Goal: Task Accomplishment & Management: Complete application form

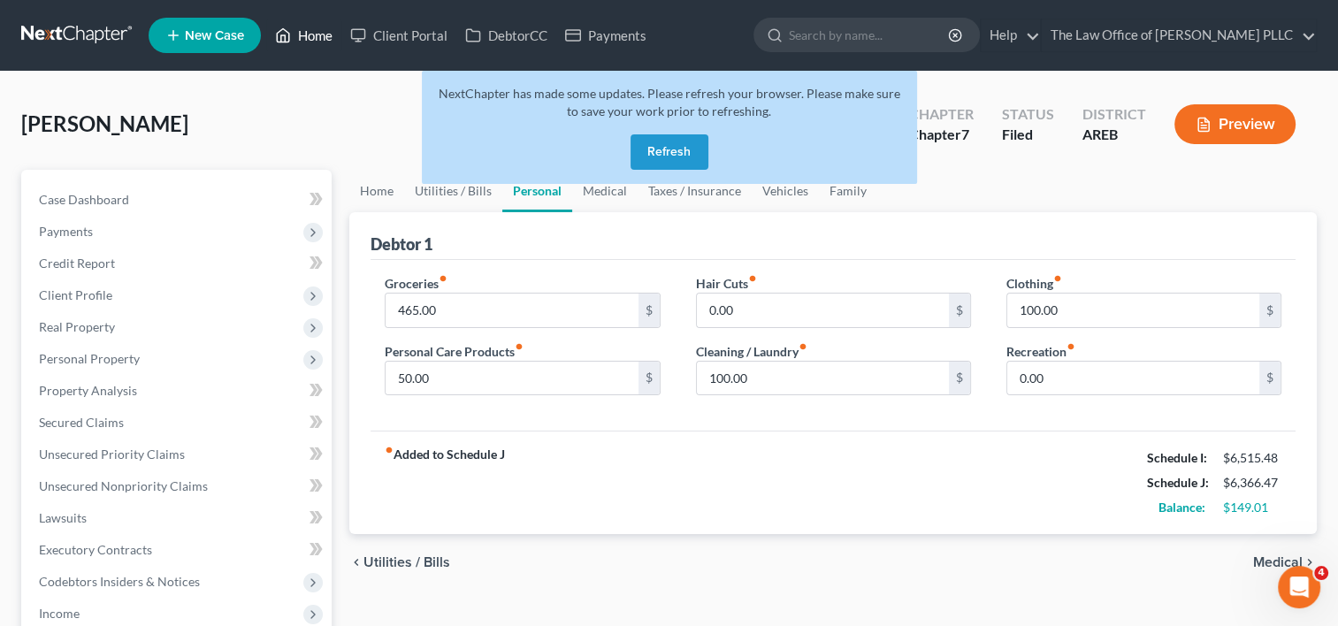
click at [317, 34] on link "Home" at bounding box center [303, 35] width 75 height 32
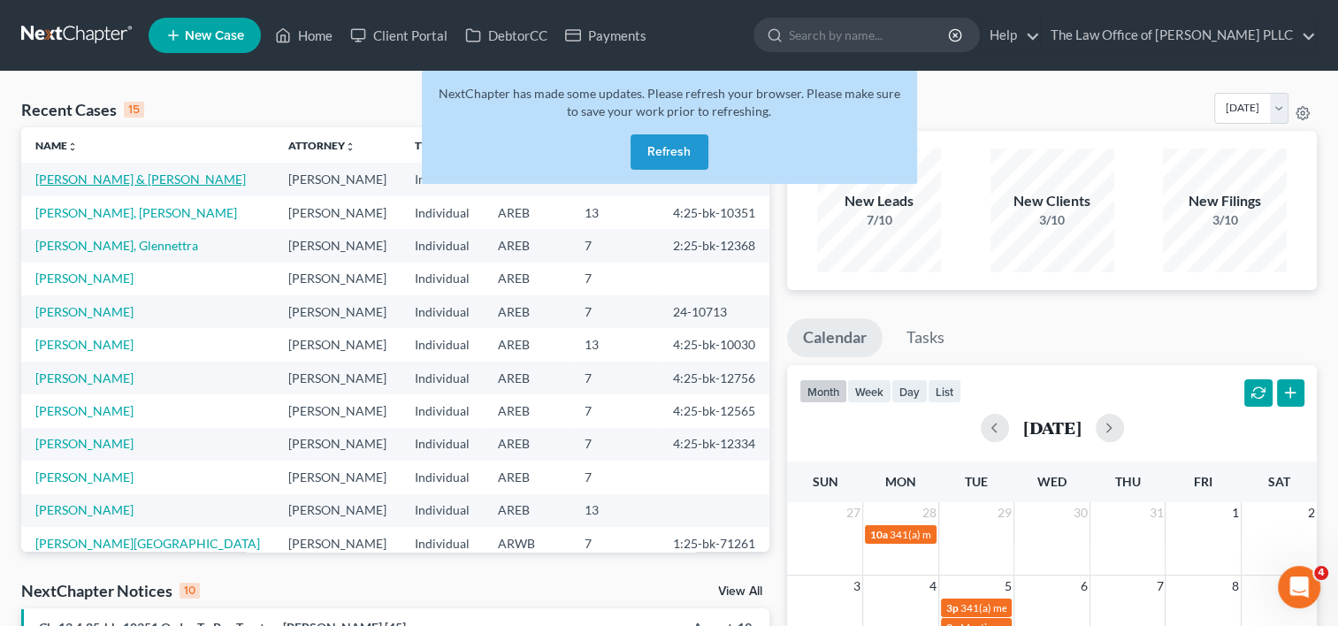
click at [165, 179] on link "[PERSON_NAME] & [PERSON_NAME]" at bounding box center [140, 179] width 210 height 15
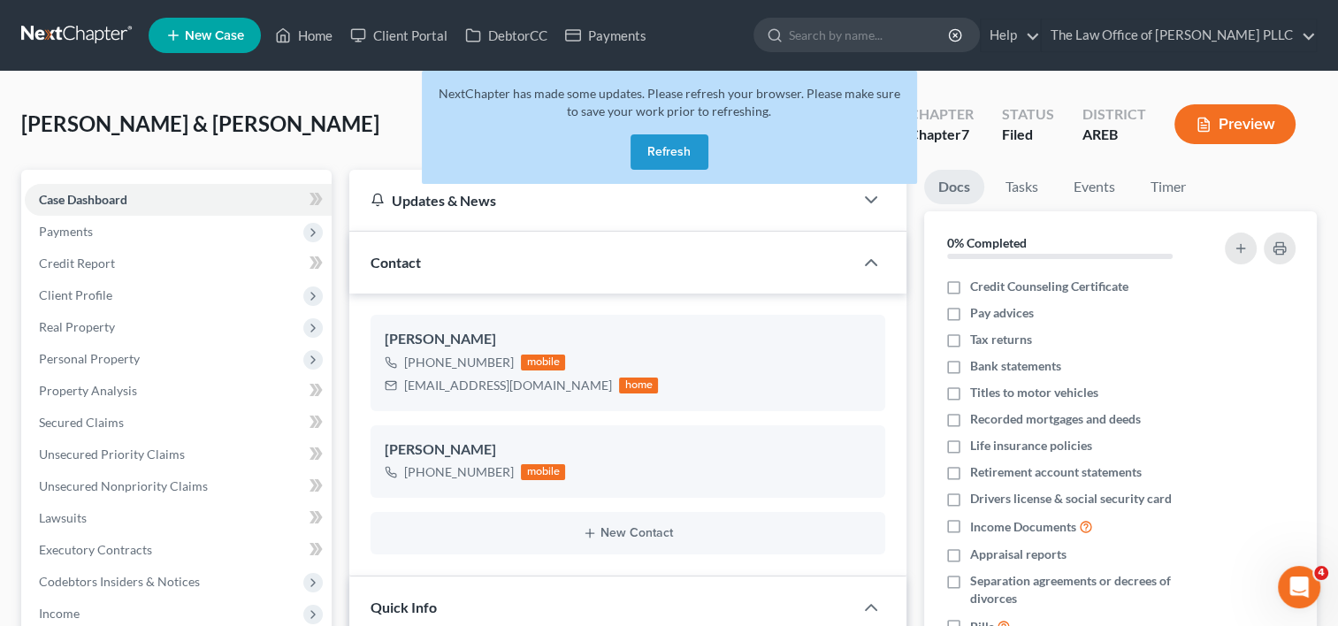
scroll to position [5505, 0]
click at [665, 143] on button "Refresh" at bounding box center [669, 151] width 78 height 35
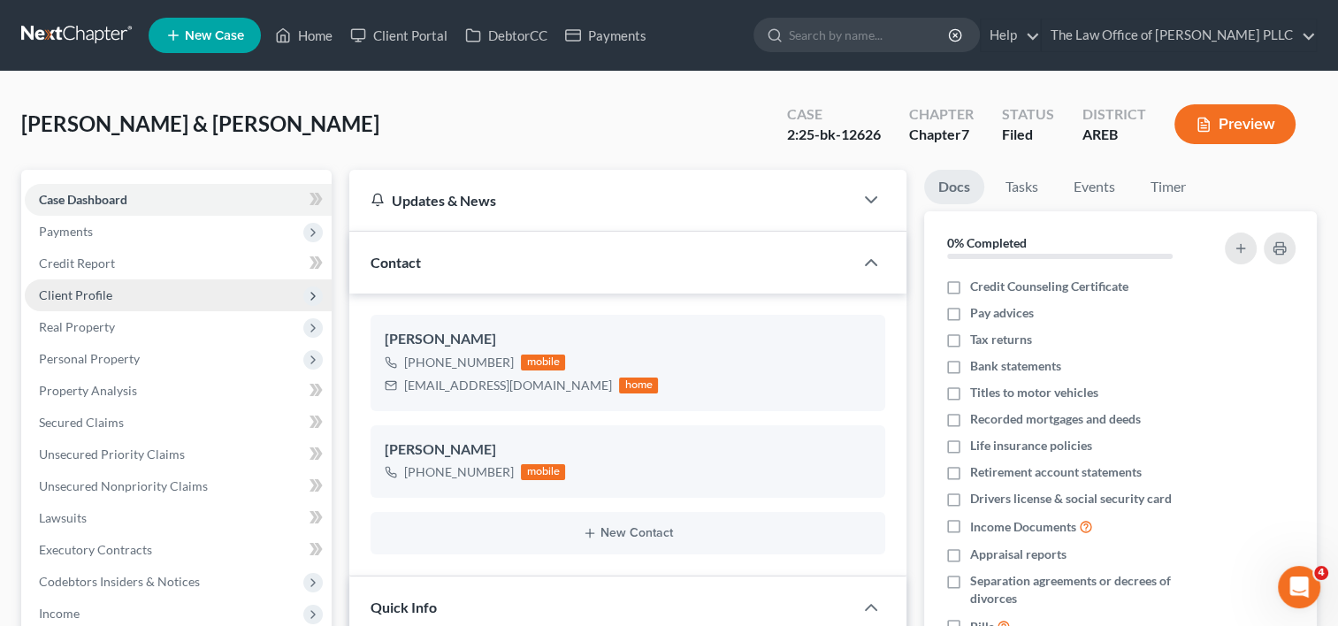
click at [102, 300] on span "Client Profile" at bounding box center [75, 294] width 73 height 15
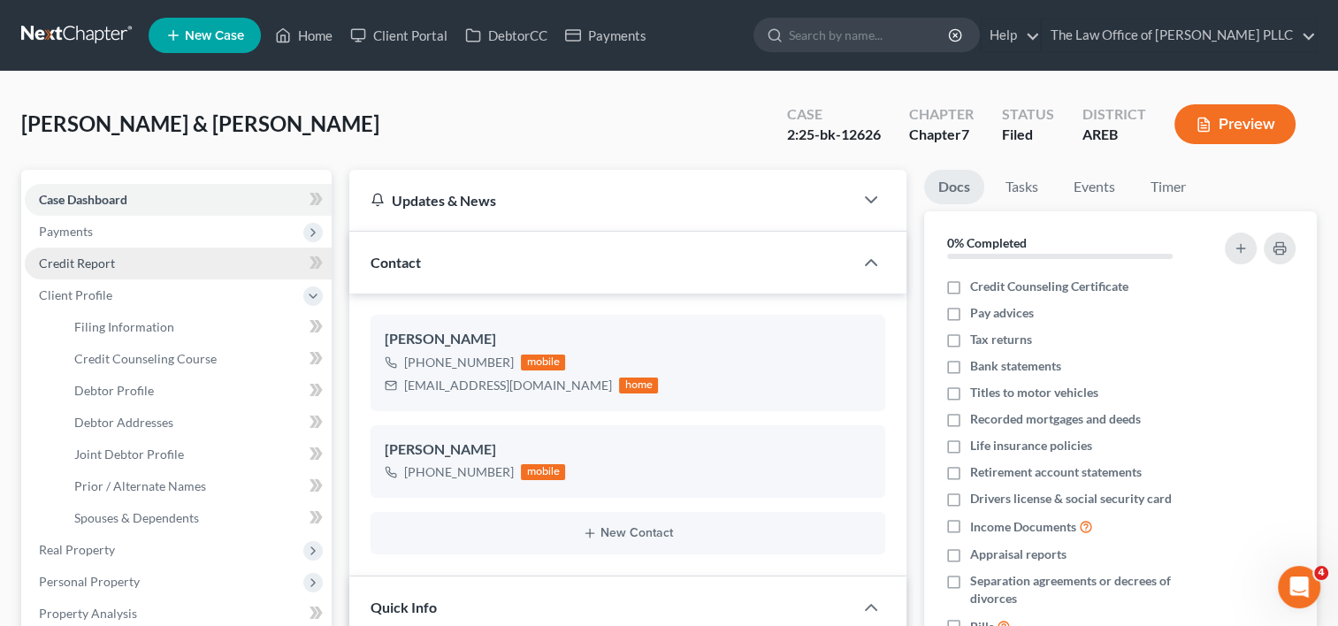
click at [105, 264] on span "Credit Report" at bounding box center [77, 263] width 76 height 15
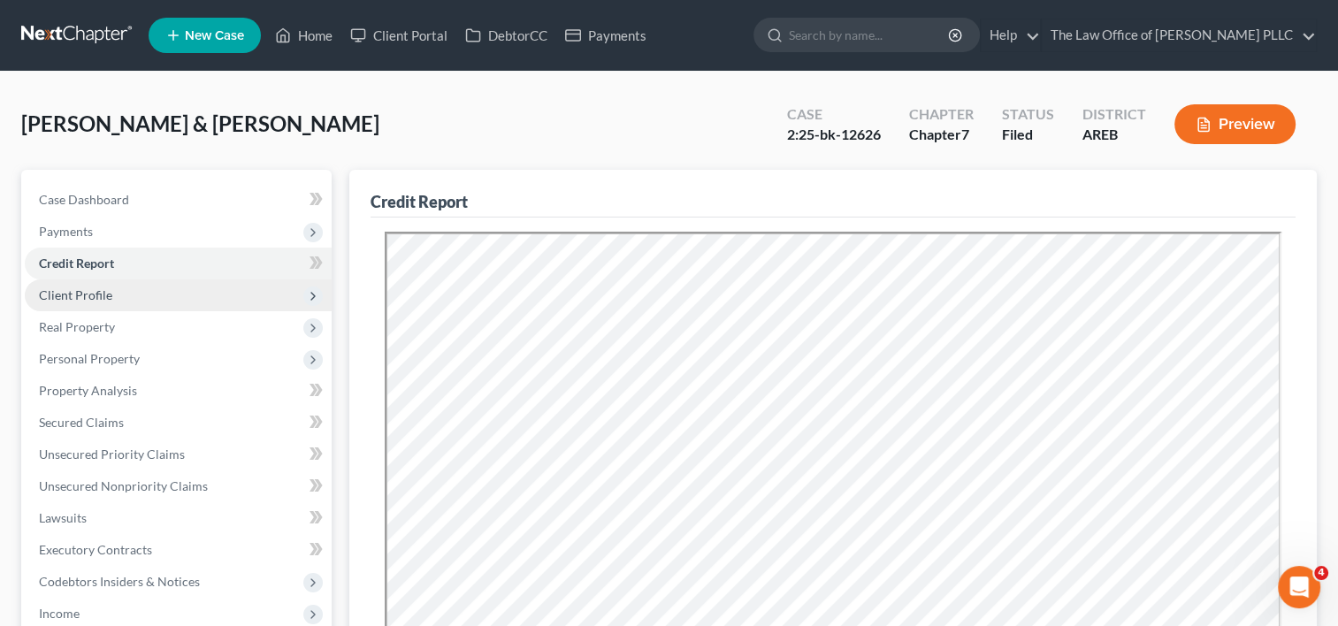
click at [120, 293] on span "Client Profile" at bounding box center [178, 295] width 307 height 32
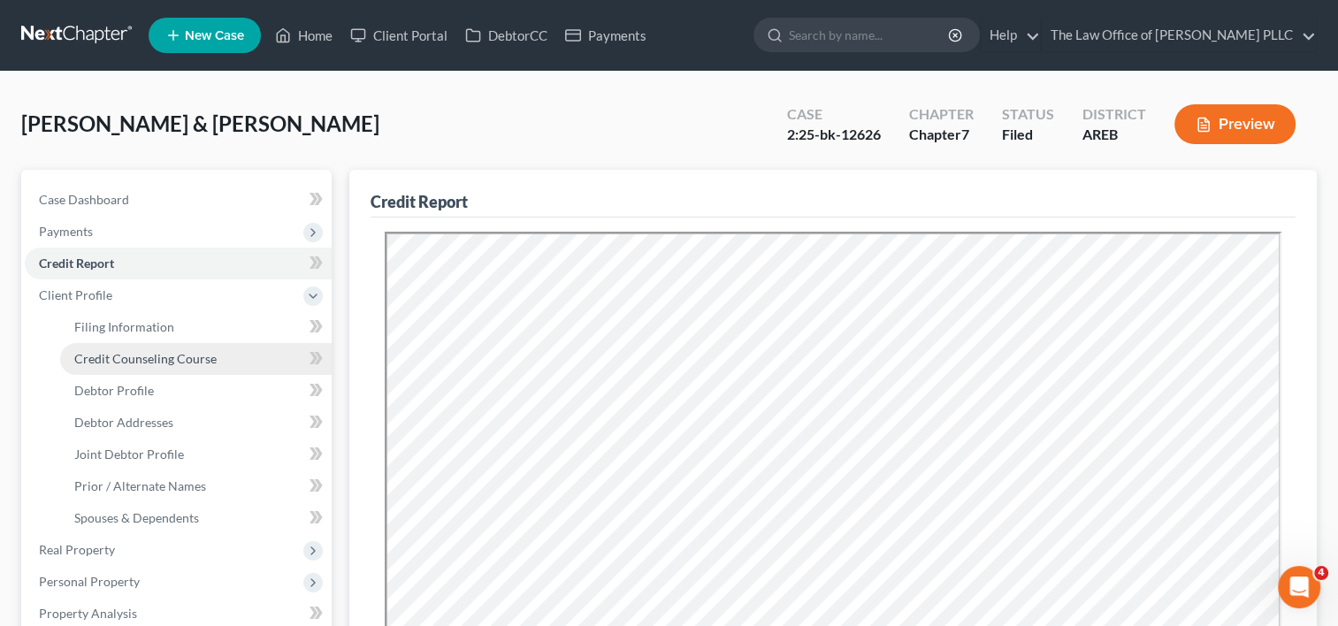
click at [149, 355] on span "Credit Counseling Course" at bounding box center [145, 358] width 142 height 15
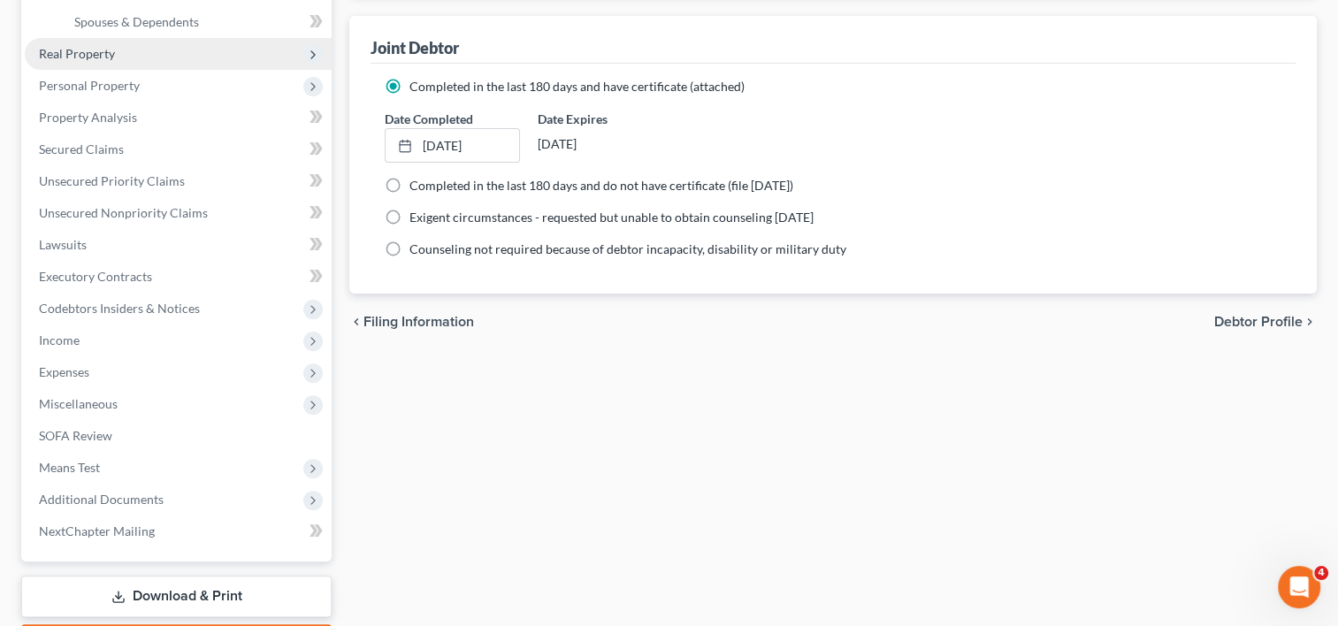
scroll to position [570, 0]
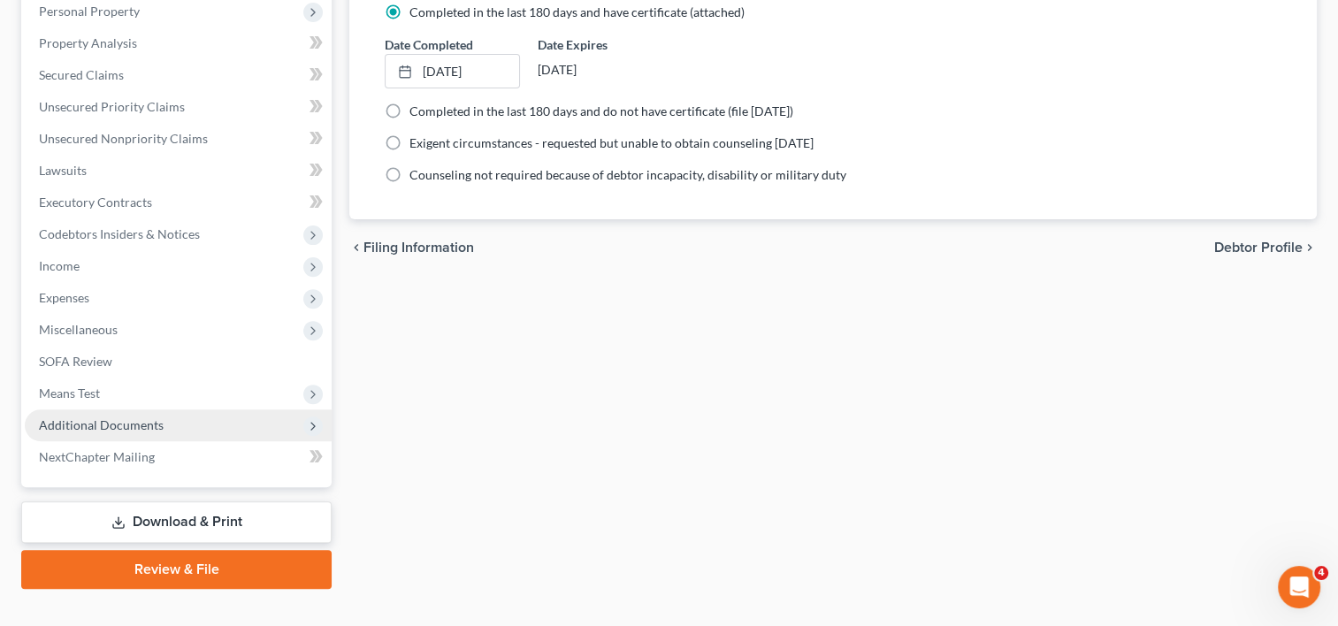
click at [108, 428] on span "Additional Documents" at bounding box center [101, 424] width 125 height 15
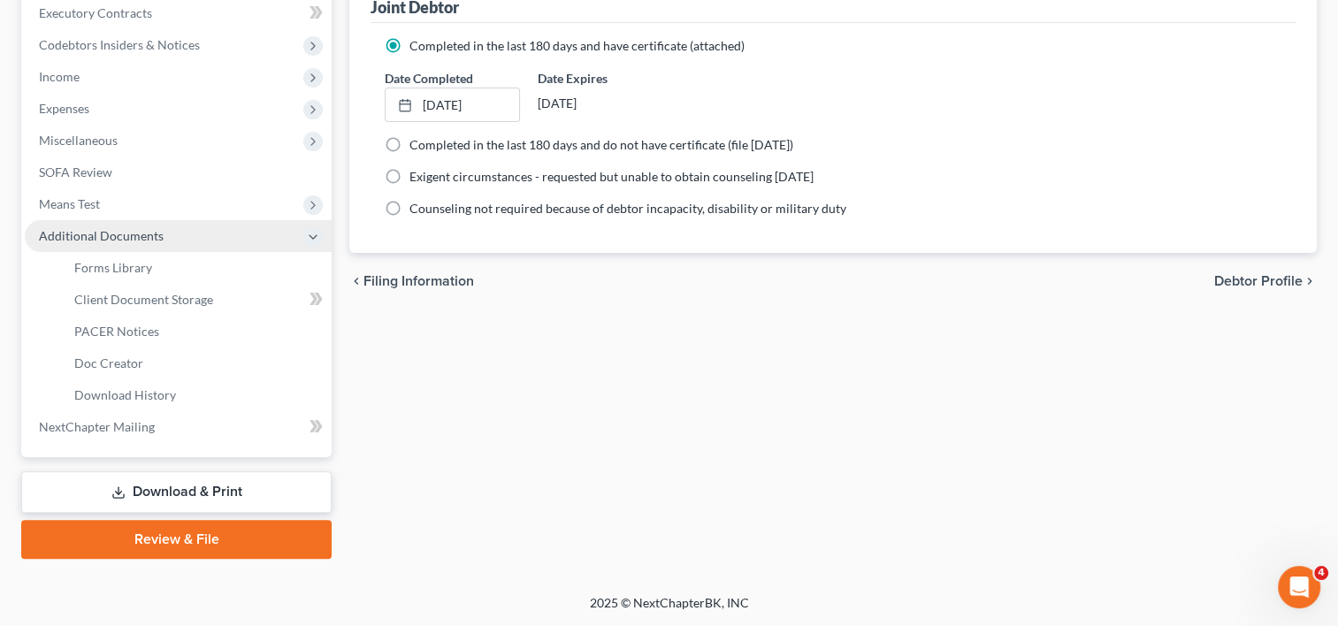
scroll to position [347, 0]
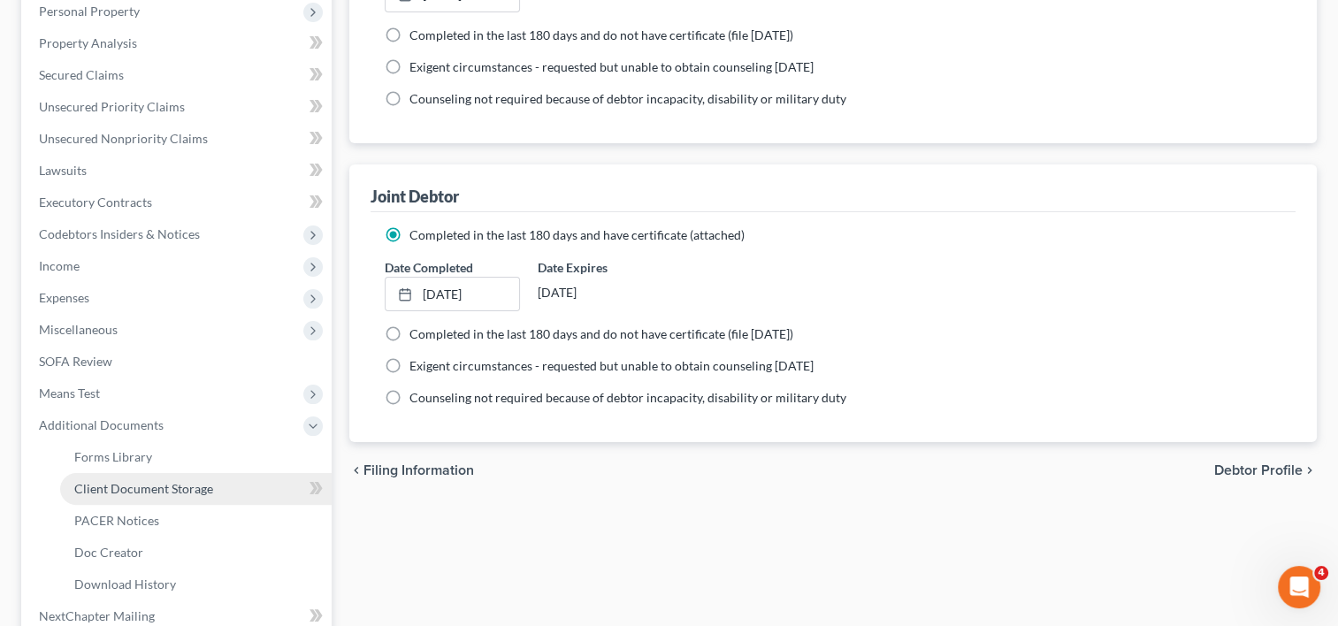
click at [137, 486] on span "Client Document Storage" at bounding box center [143, 488] width 139 height 15
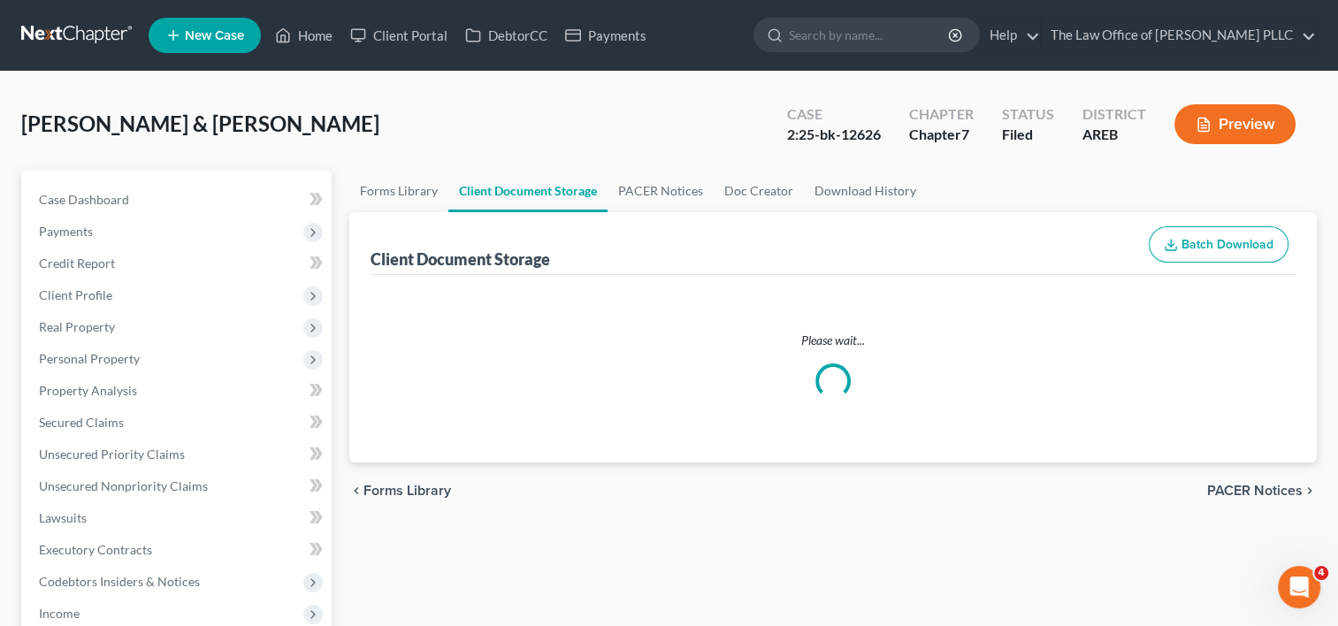
select select "1"
select select "0"
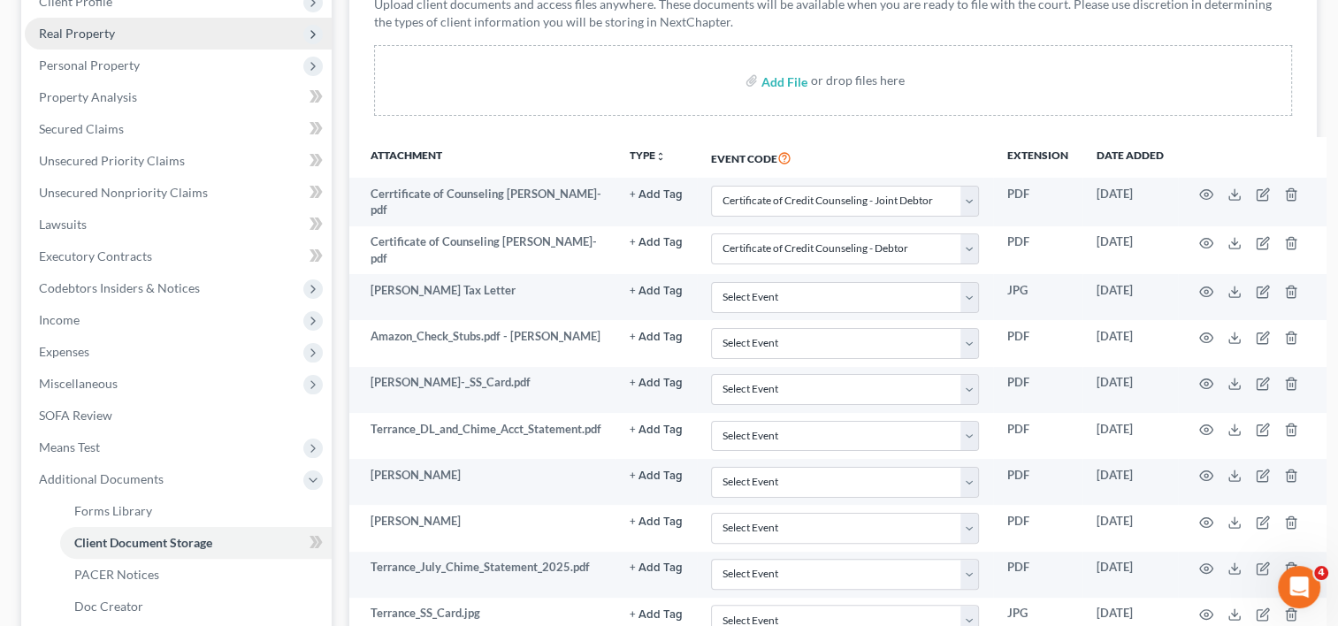
scroll to position [297, 0]
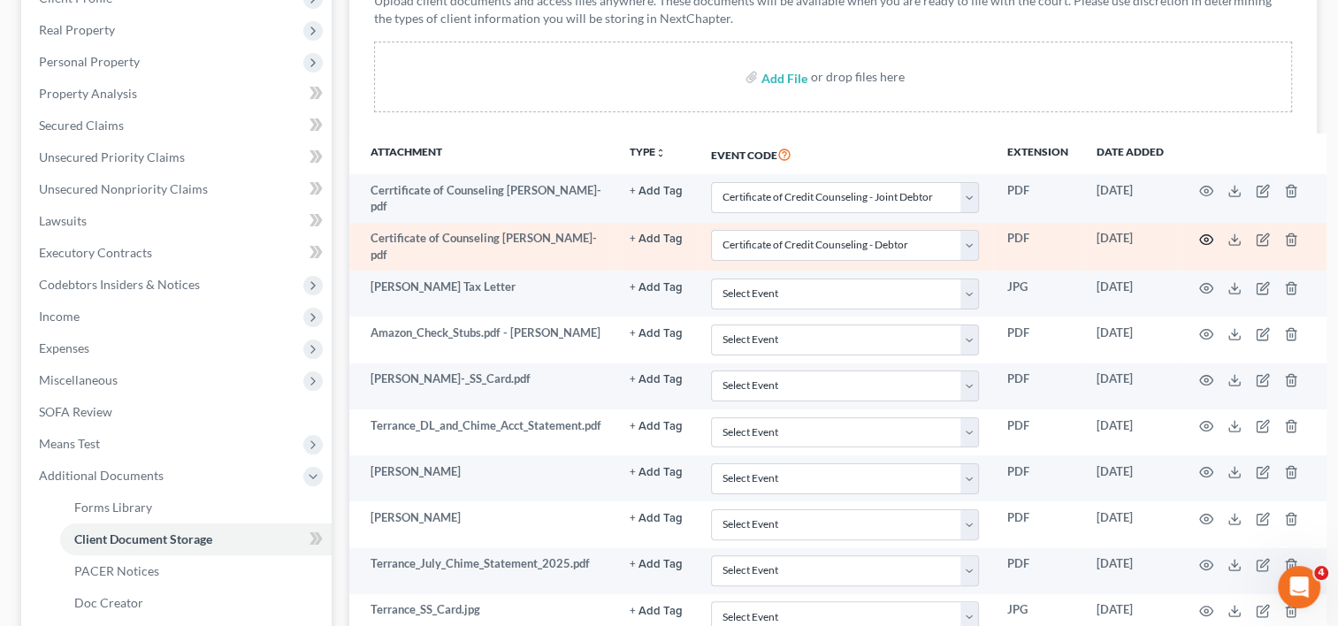
click at [1207, 238] on circle "button" at bounding box center [1206, 240] width 4 height 4
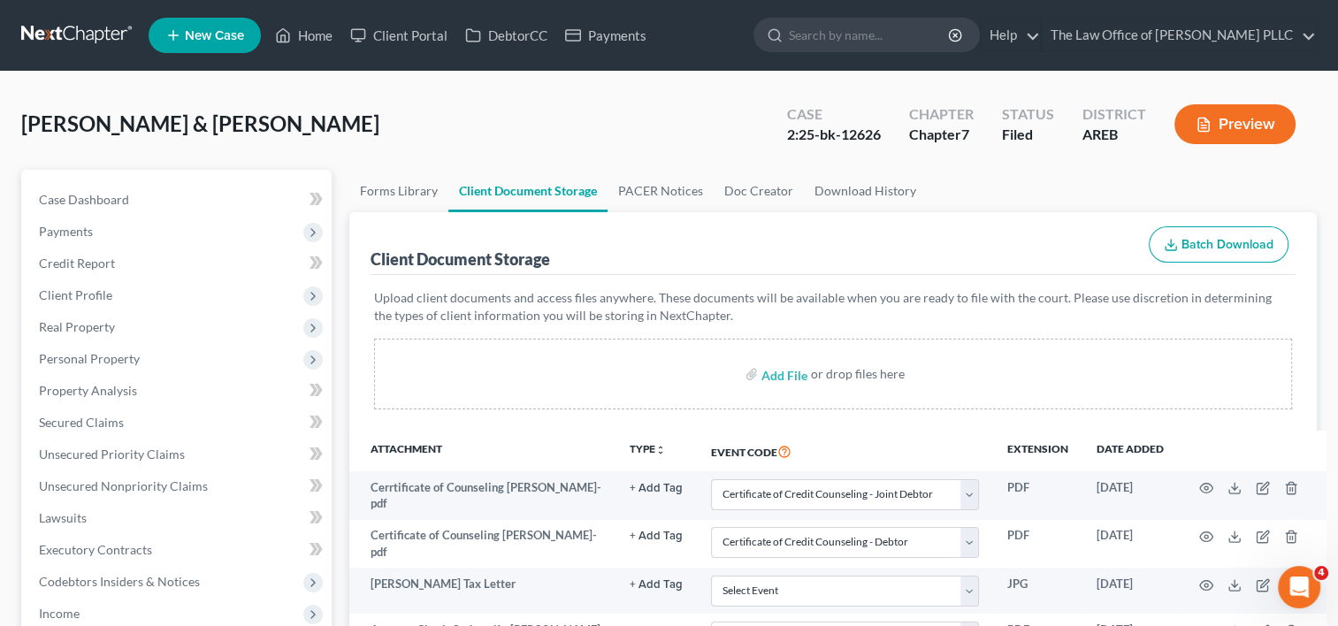
scroll to position [140, 0]
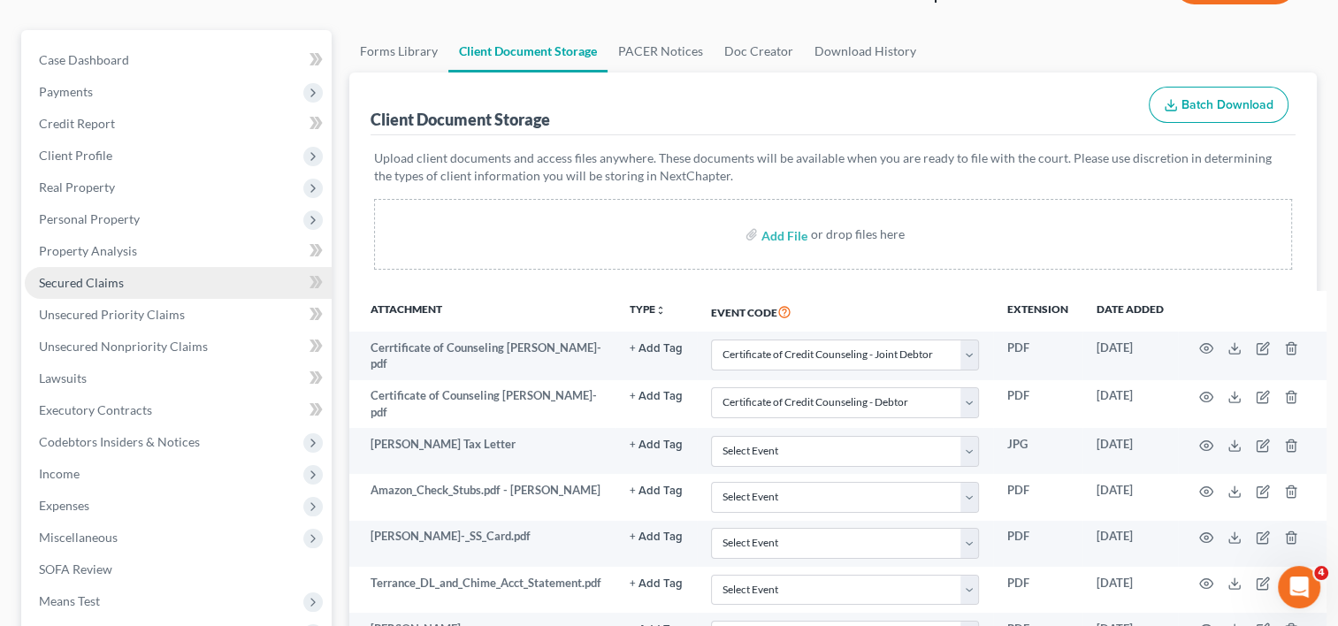
click at [106, 284] on span "Secured Claims" at bounding box center [81, 282] width 85 height 15
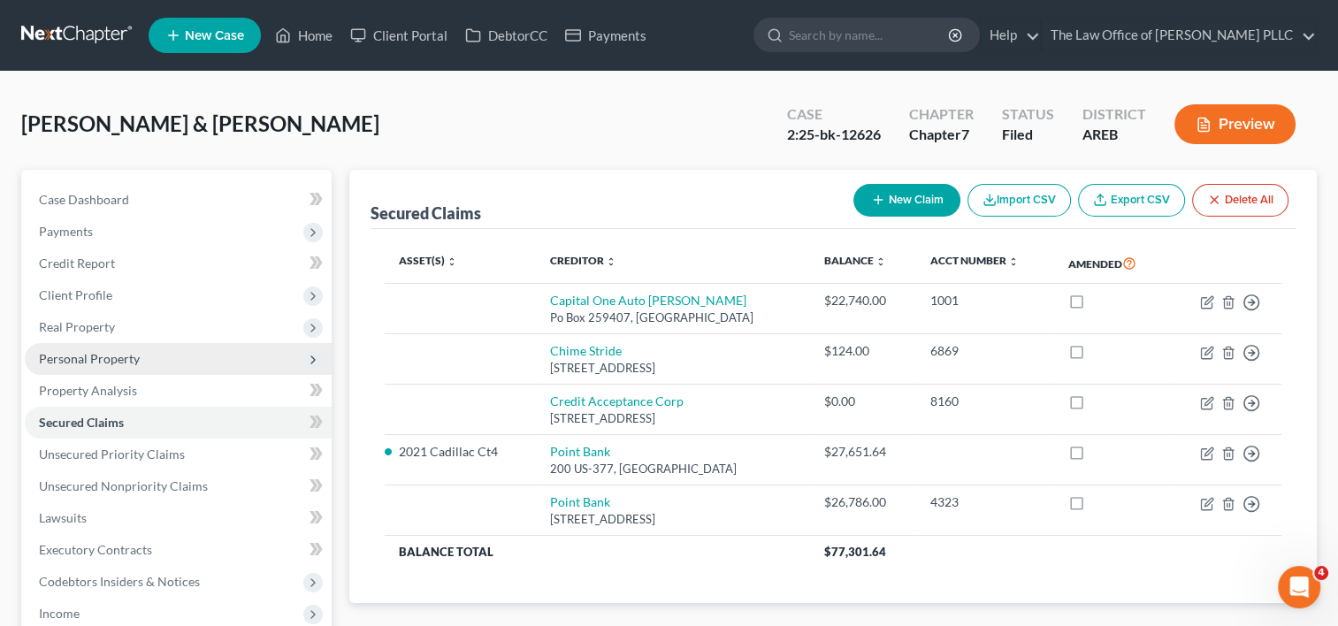
click at [85, 363] on span "Personal Property" at bounding box center [89, 358] width 101 height 15
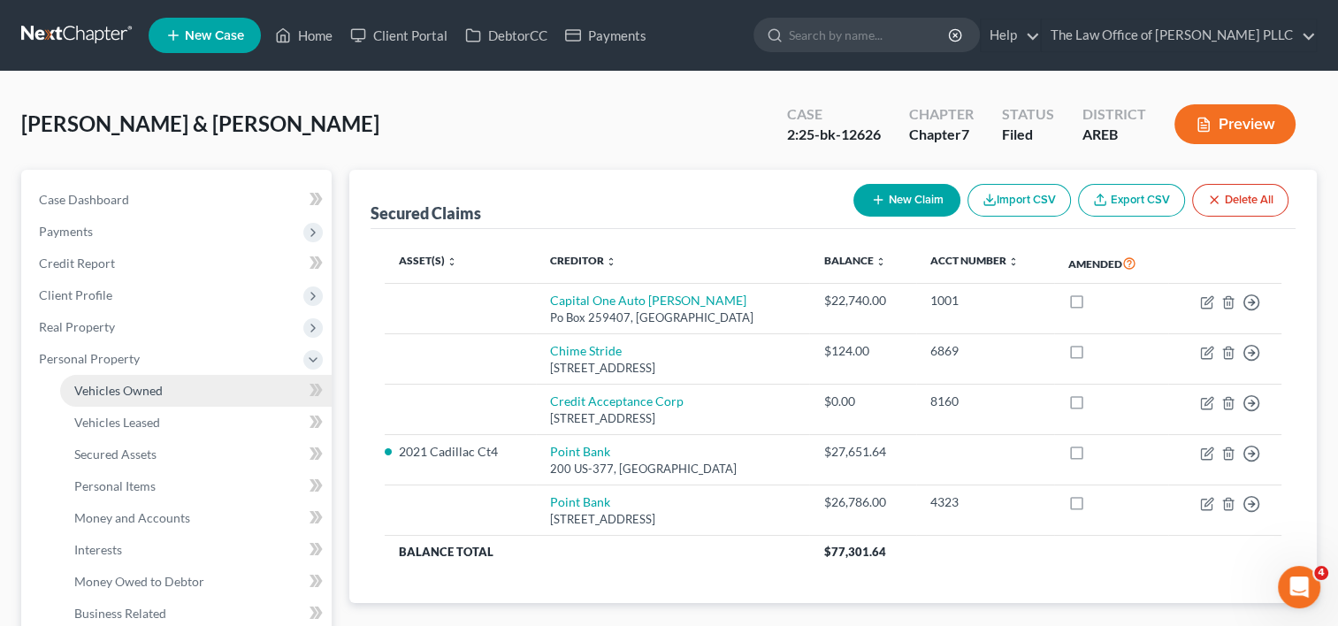
click at [121, 396] on span "Vehicles Owned" at bounding box center [118, 390] width 88 height 15
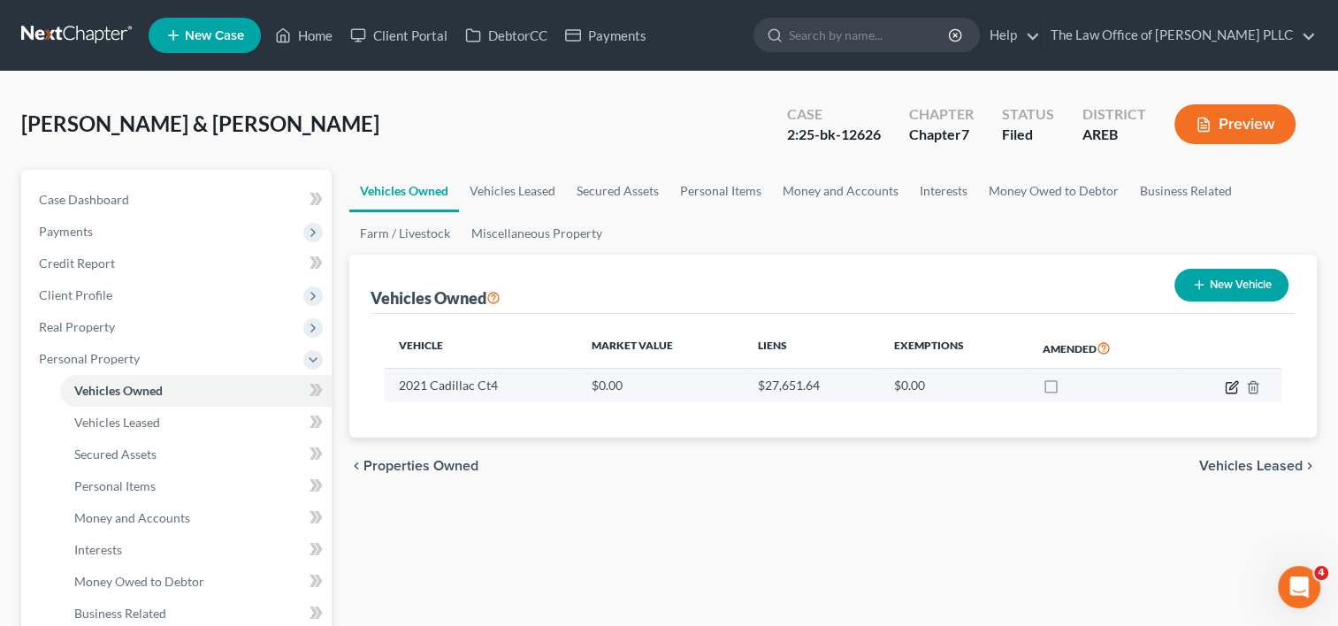
click at [1226, 387] on icon "button" at bounding box center [1232, 387] width 14 height 14
select select "0"
select select "5"
select select "0"
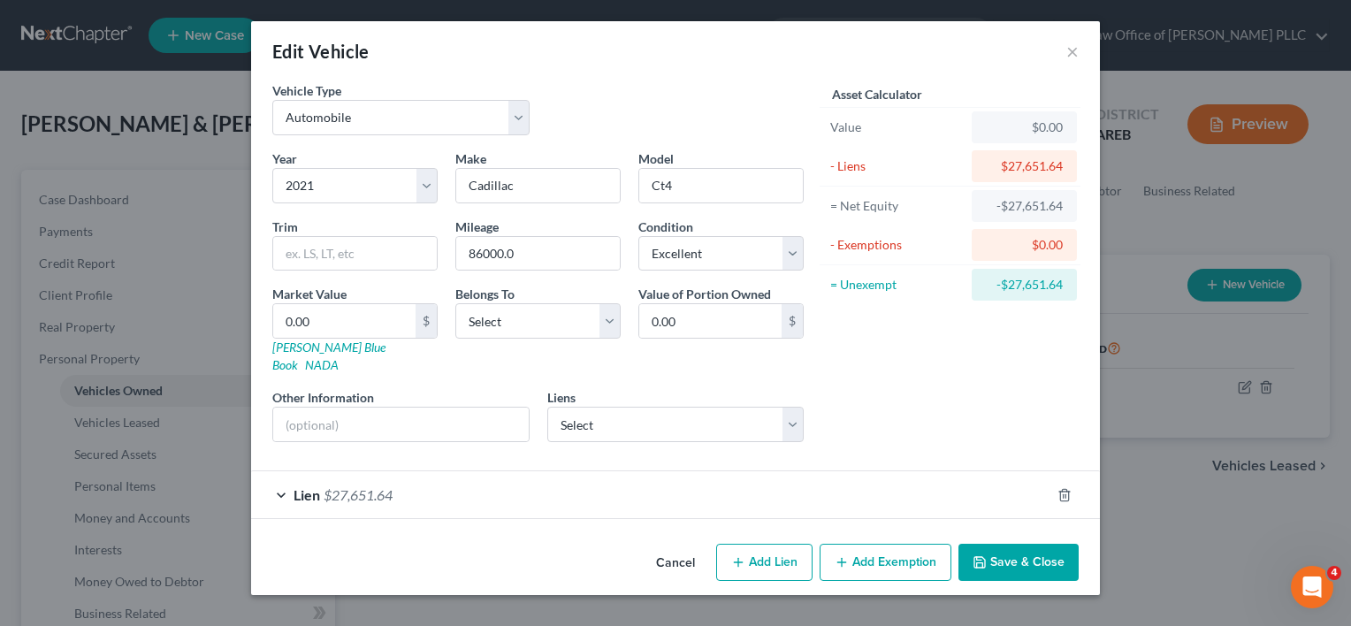
click at [916, 472] on div "Lien $27,651.64" at bounding box center [650, 494] width 799 height 47
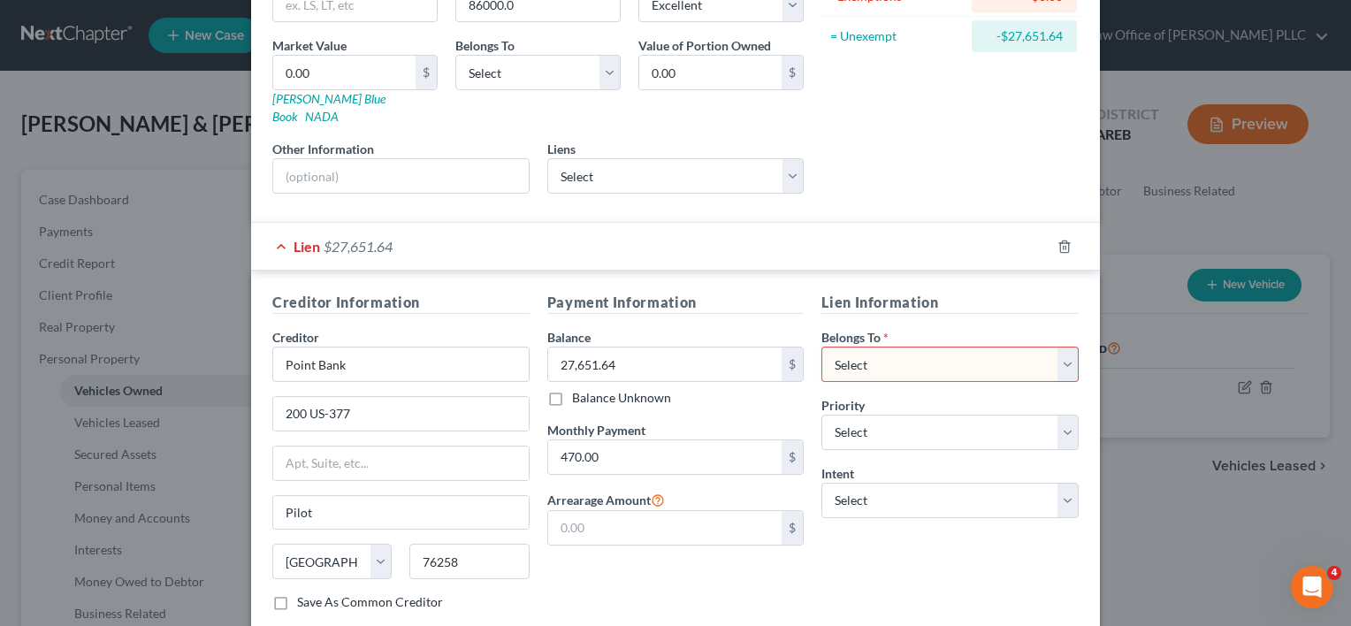
scroll to position [337, 0]
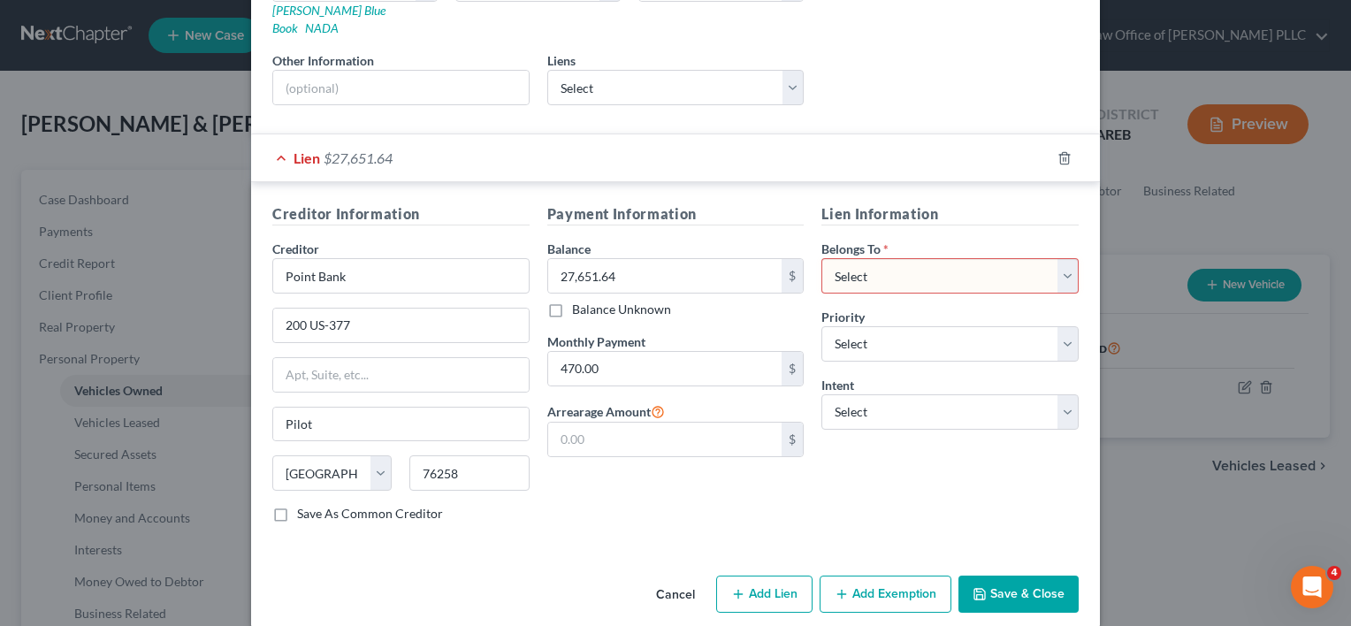
click at [1055, 258] on select "Select Debtor 1 Only Debtor 2 Only Debtor 1 And Debtor 2 Only At Least One Of T…" at bounding box center [949, 275] width 257 height 35
select select "0"
click at [821, 258] on select "Select Debtor 1 Only Debtor 2 Only Debtor 1 And Debtor 2 Only At Least One Of T…" at bounding box center [949, 275] width 257 height 35
click at [996, 576] on button "Save & Close" at bounding box center [1018, 594] width 120 height 37
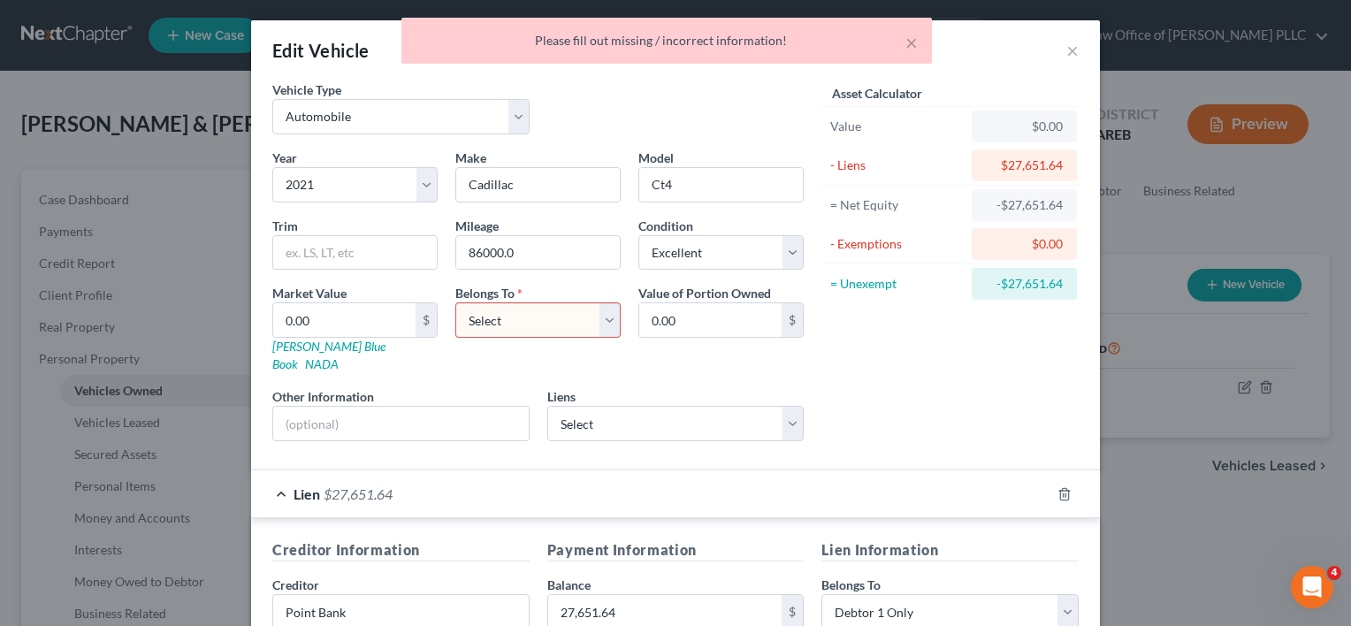
scroll to position [0, 0]
click at [570, 326] on select "Select Debtor 1 Only Debtor 2 Only Debtor 1 And Debtor 2 Only At Least One Of T…" at bounding box center [537, 320] width 165 height 35
select select "0"
click at [455, 303] on select "Select Debtor 1 Only Debtor 2 Only Debtor 1 And Debtor 2 Only At Least One Of T…" at bounding box center [537, 320] width 165 height 35
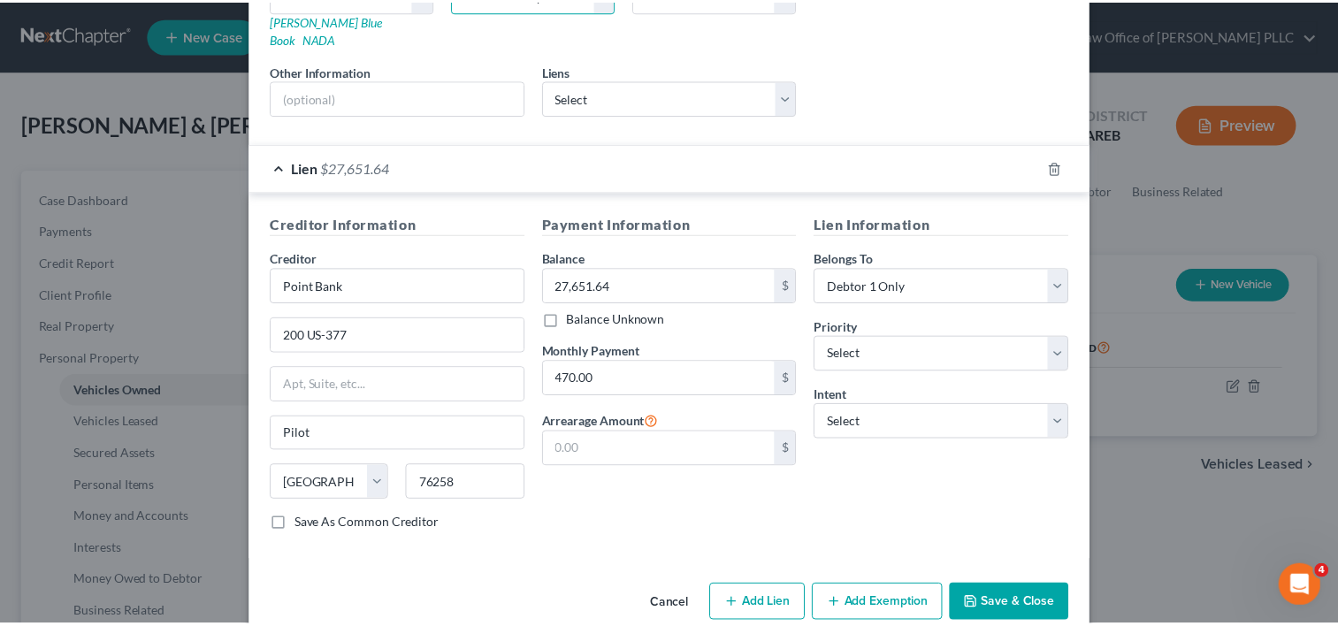
scroll to position [337, 0]
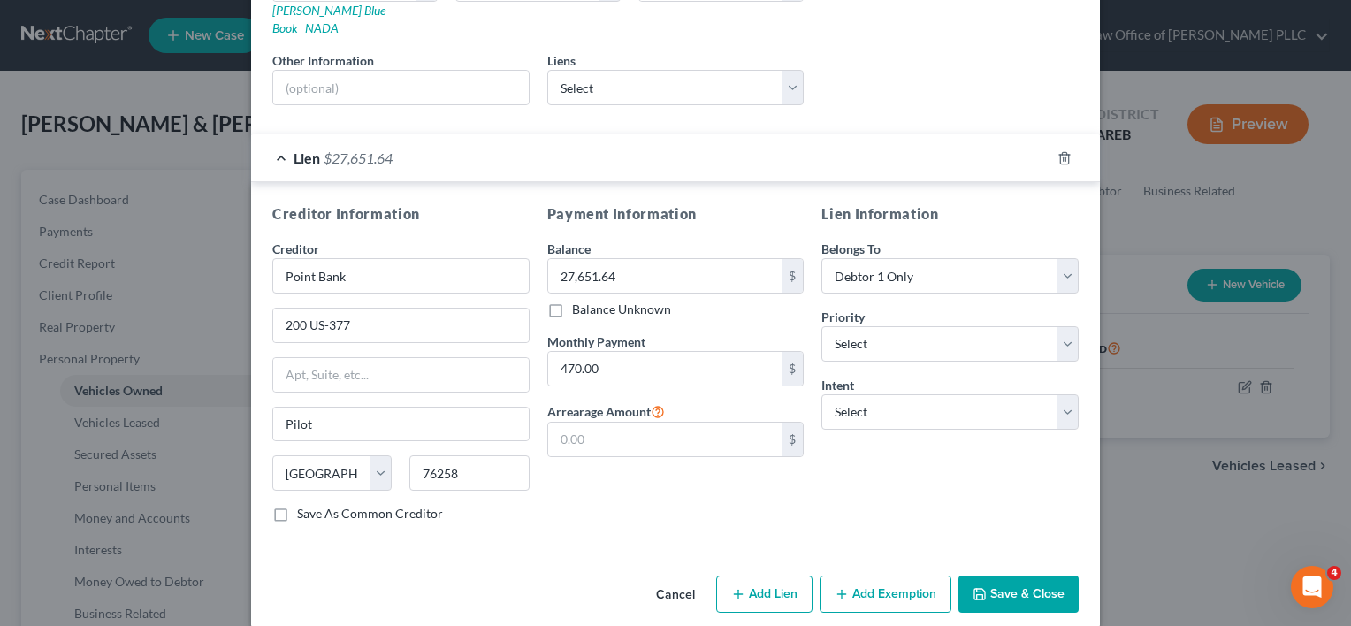
click at [1011, 576] on button "Save & Close" at bounding box center [1018, 594] width 120 height 37
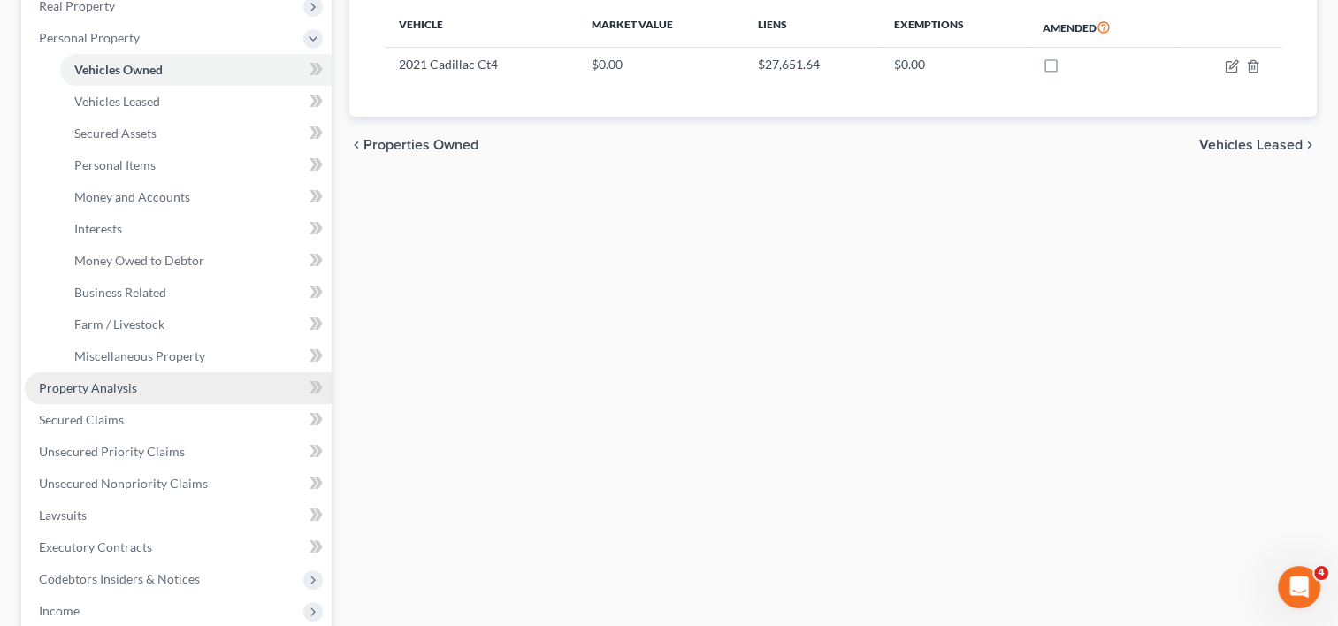
scroll to position [322, 0]
click at [133, 393] on span "Property Analysis" at bounding box center [88, 386] width 98 height 15
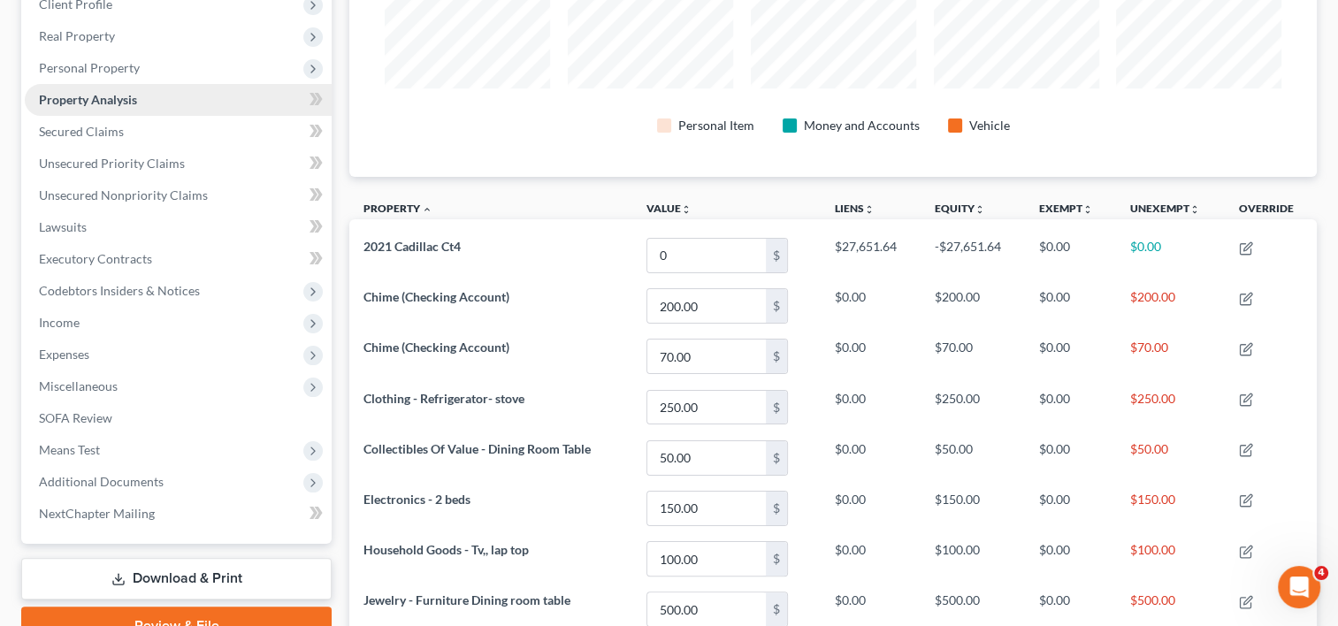
scroll to position [290, 0]
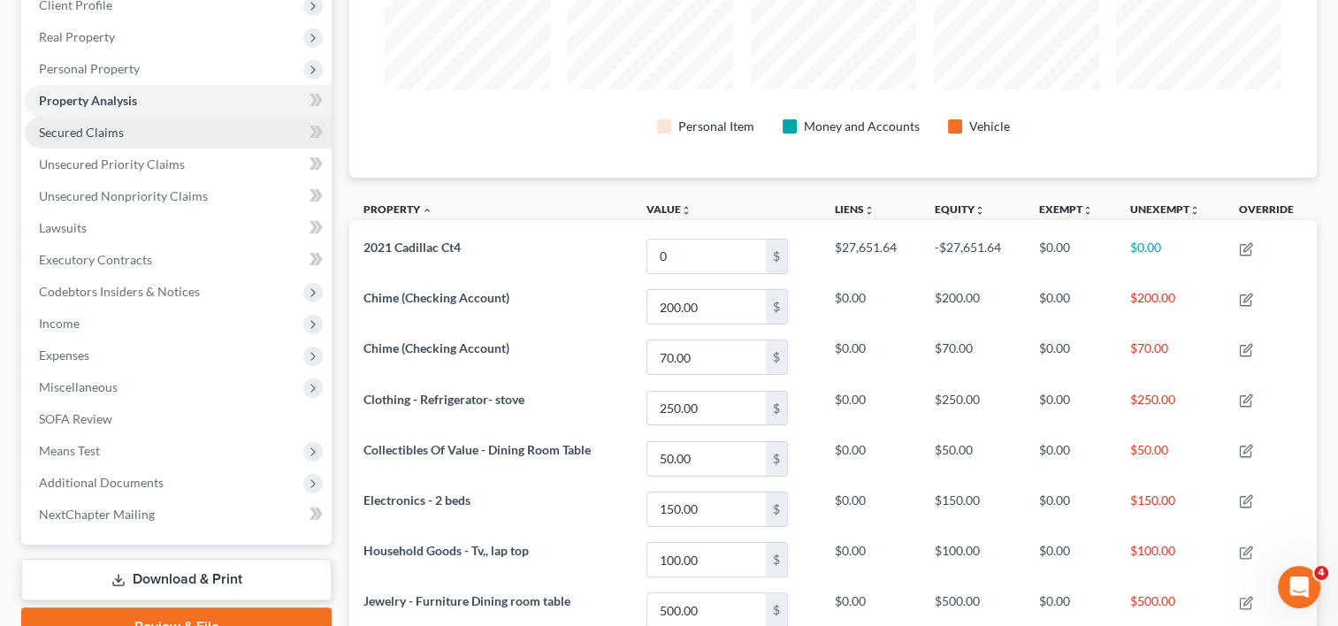
click at [119, 127] on span "Secured Claims" at bounding box center [81, 132] width 85 height 15
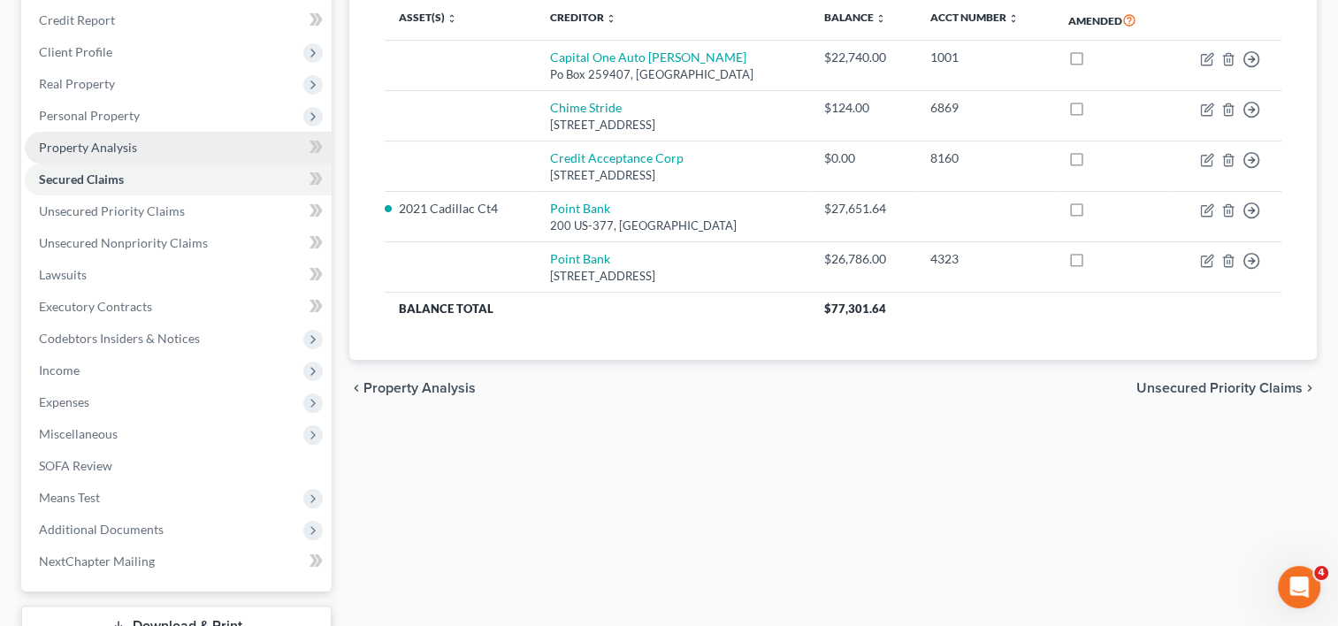
scroll to position [262, 0]
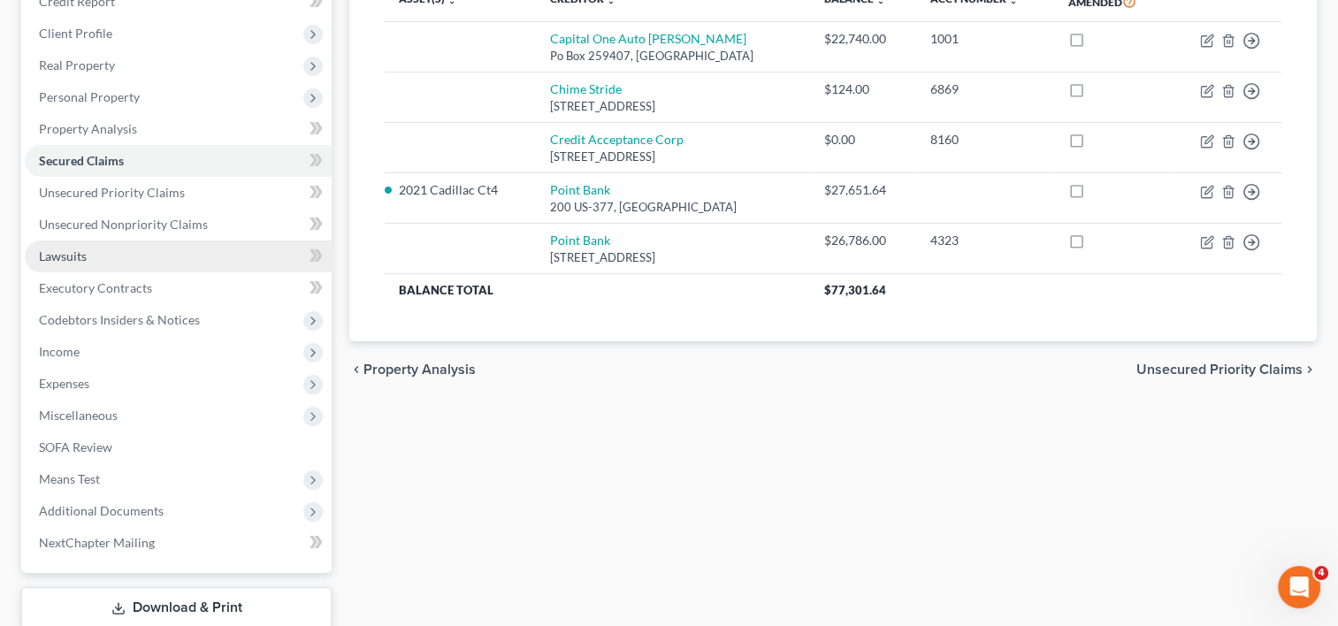
click at [166, 243] on link "Lawsuits" at bounding box center [178, 256] width 307 height 32
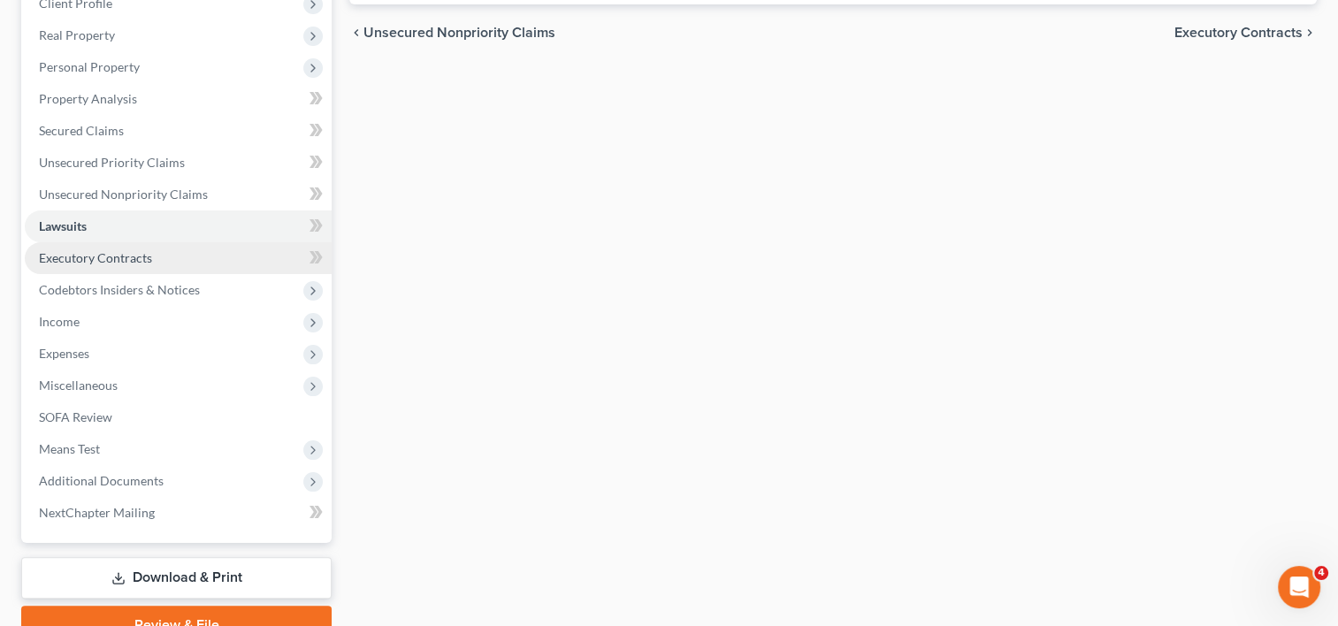
click at [126, 252] on span "Executory Contracts" at bounding box center [95, 257] width 113 height 15
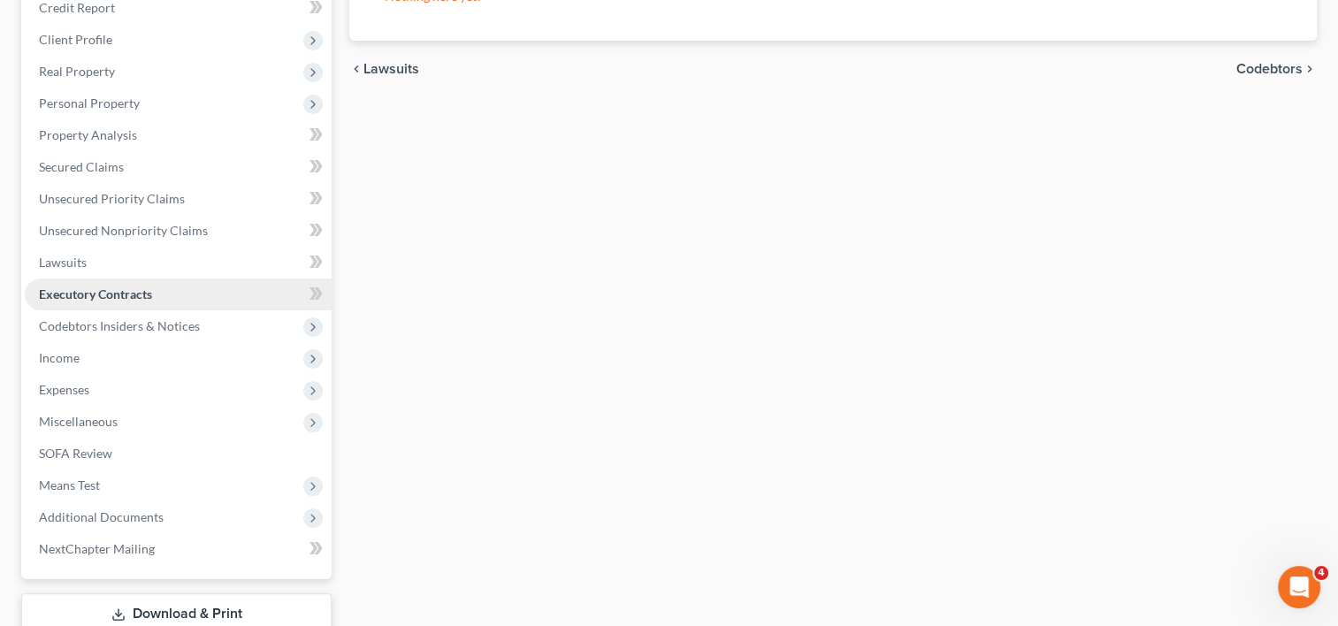
scroll to position [314, 0]
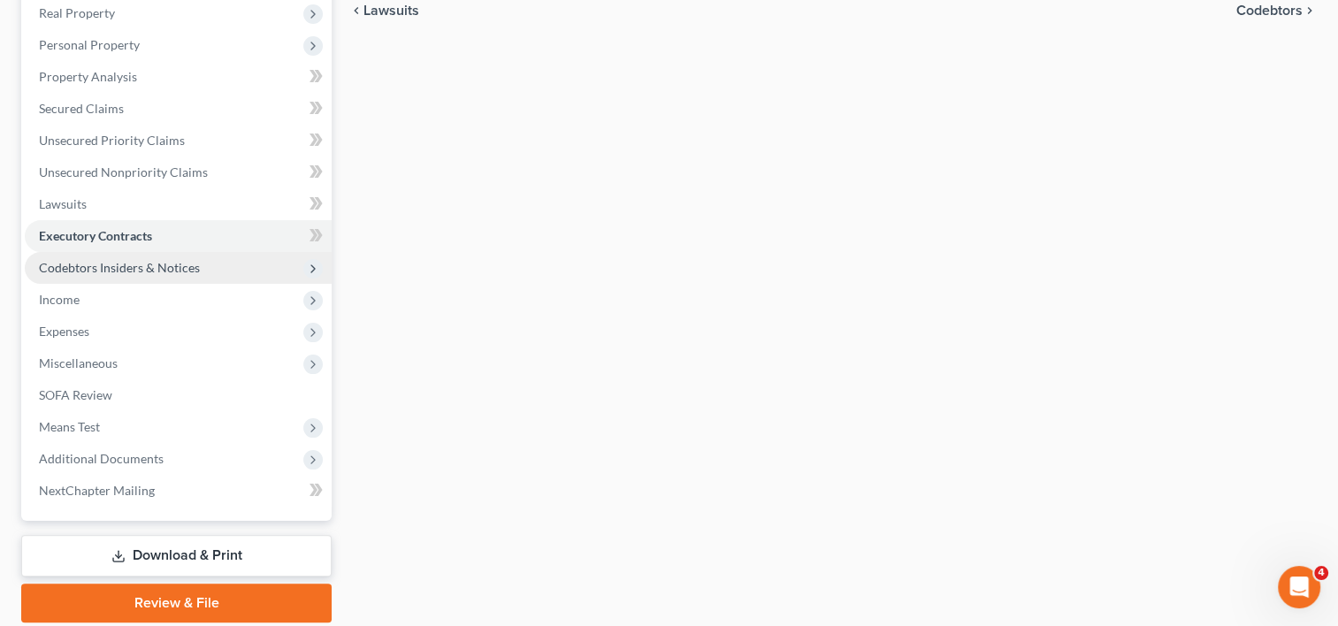
click at [93, 269] on span "Codebtors Insiders & Notices" at bounding box center [119, 267] width 161 height 15
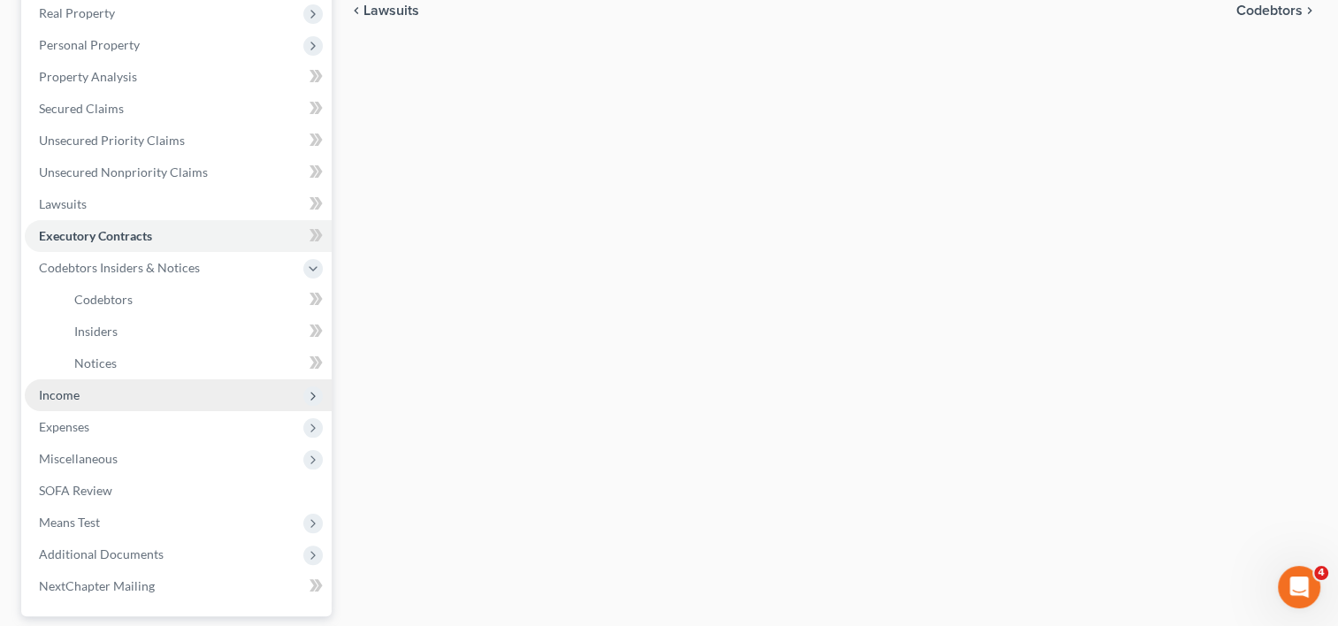
click at [70, 397] on span "Income" at bounding box center [59, 394] width 41 height 15
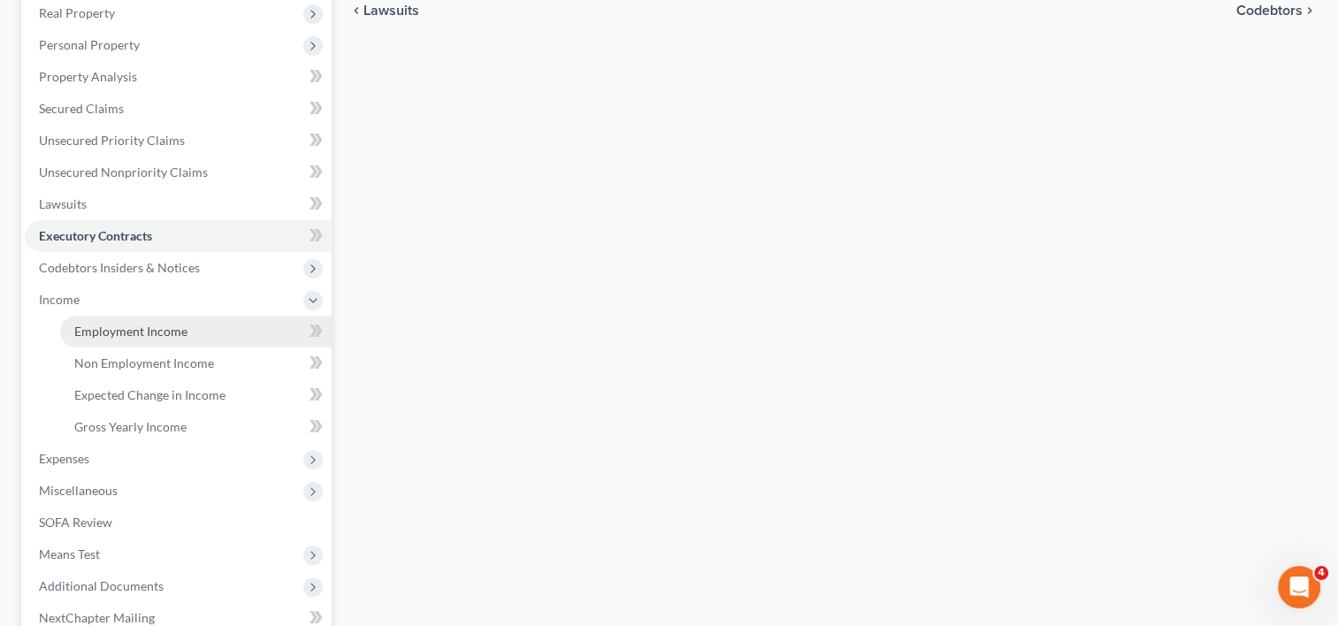
click at [129, 330] on span "Employment Income" at bounding box center [130, 331] width 113 height 15
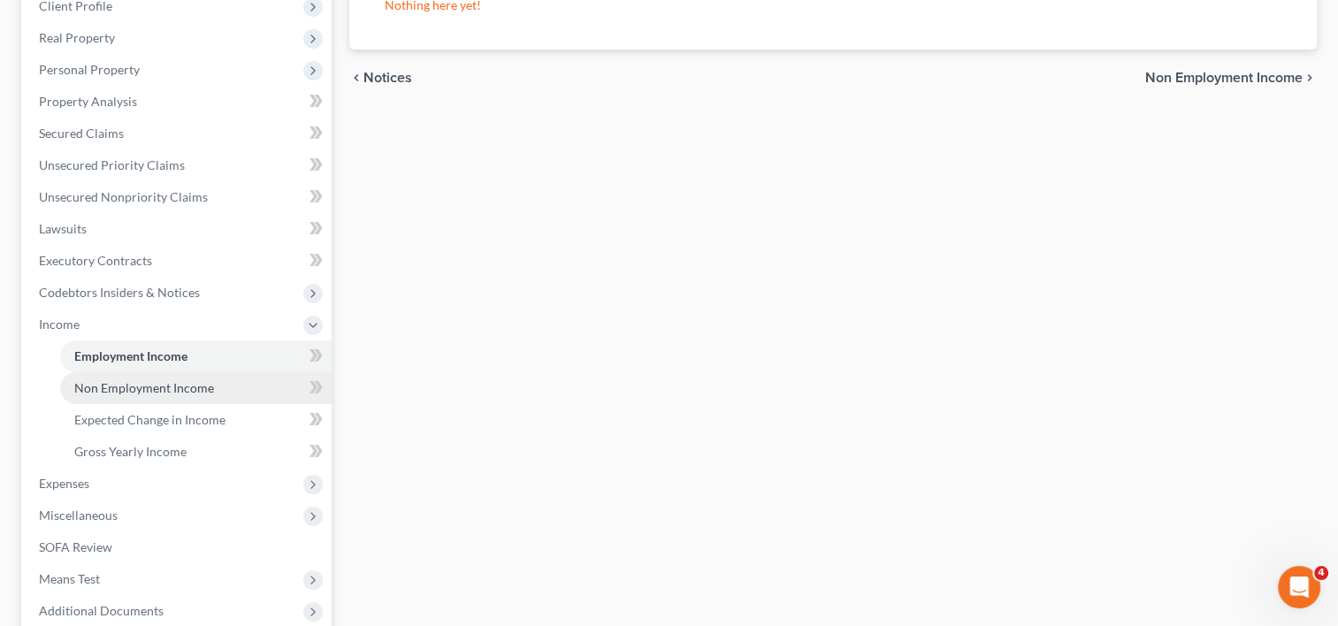
click at [150, 377] on link "Non Employment Income" at bounding box center [195, 388] width 271 height 32
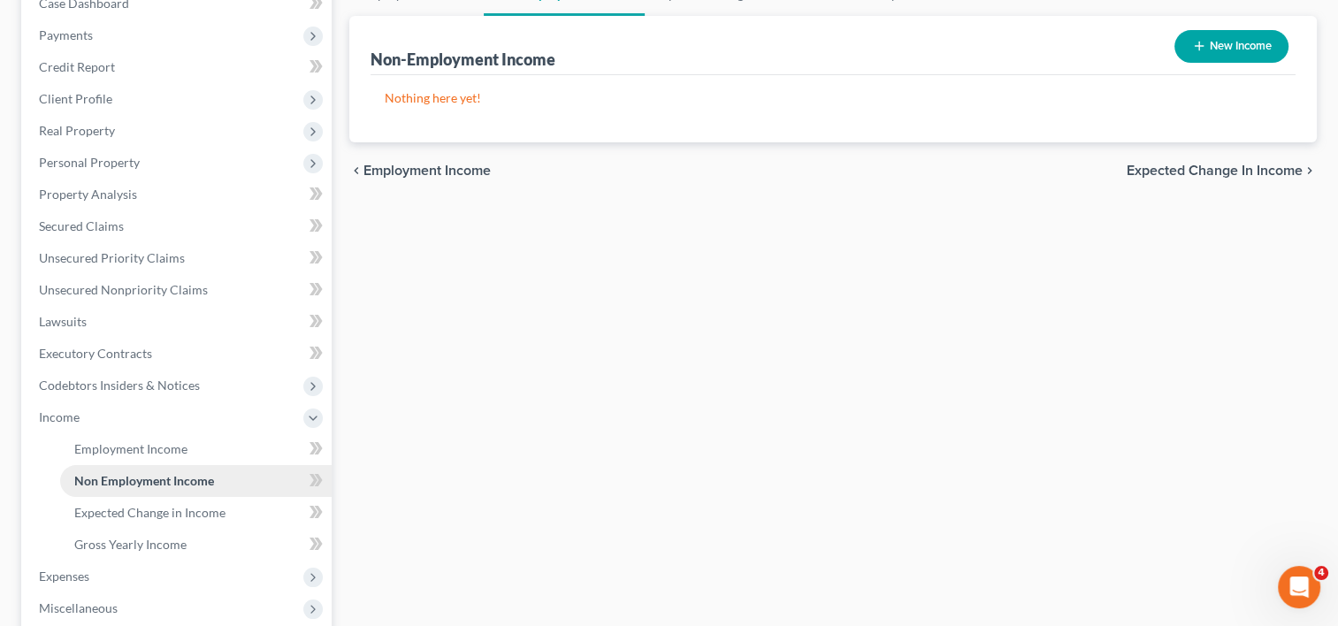
scroll to position [292, 0]
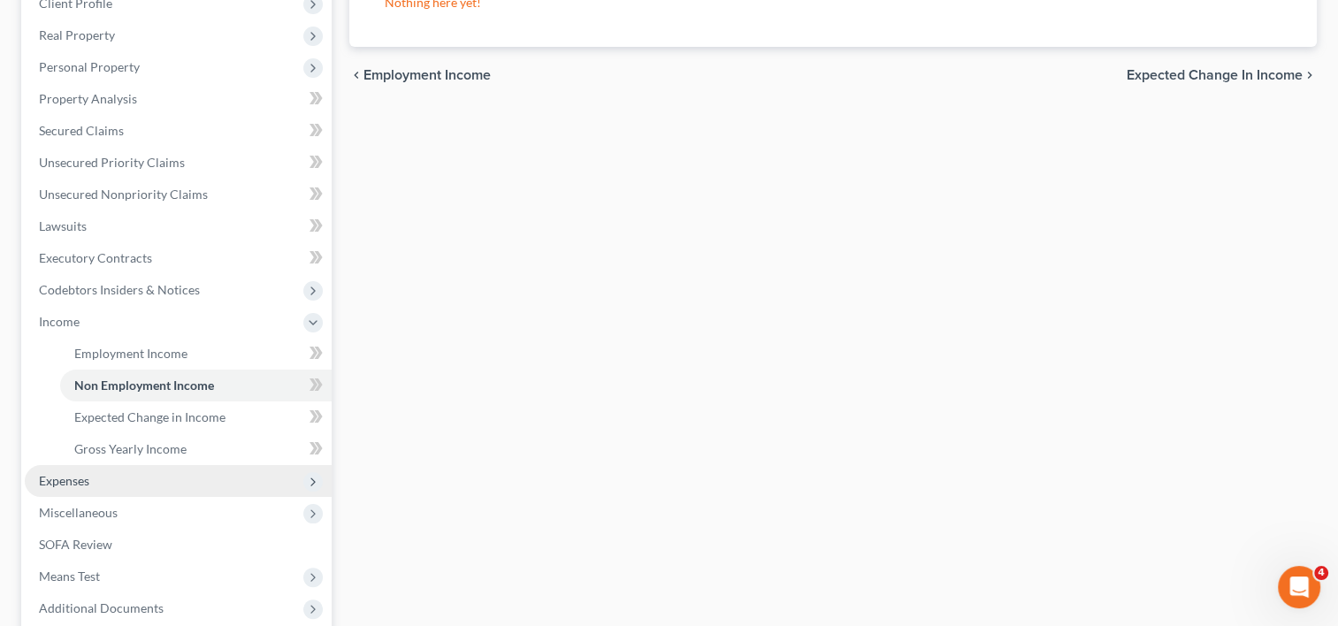
click at [80, 486] on span "Expenses" at bounding box center [64, 480] width 50 height 15
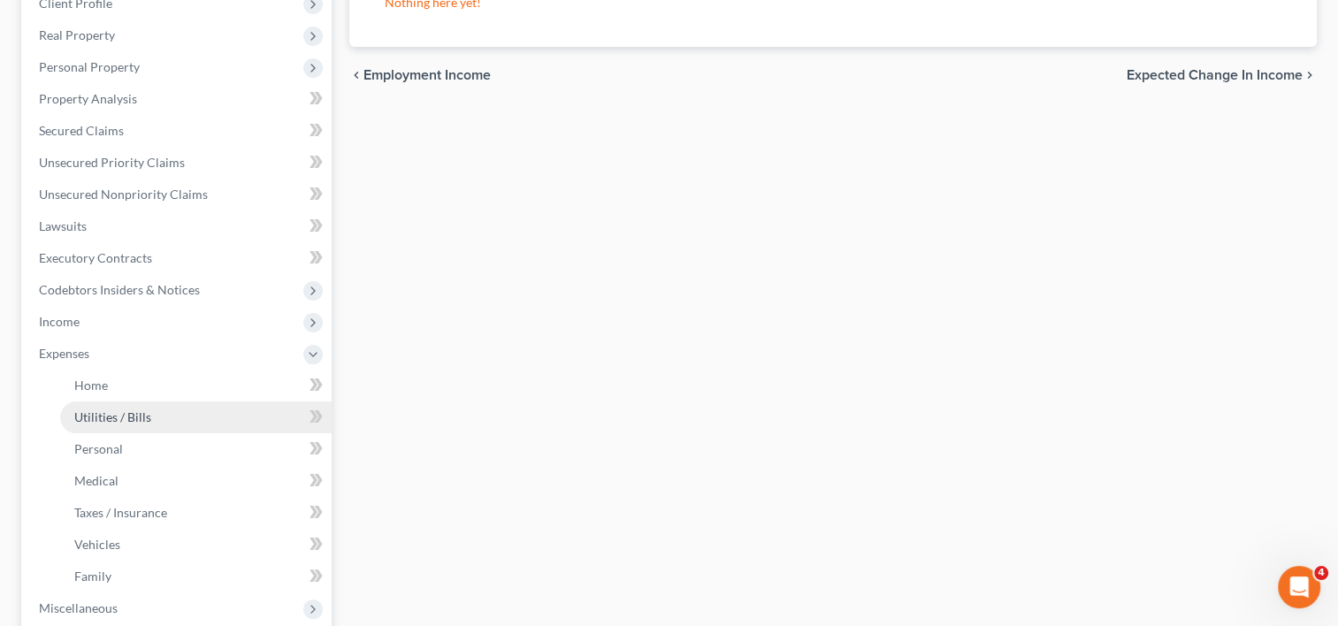
click at [136, 419] on span "Utilities / Bills" at bounding box center [112, 416] width 77 height 15
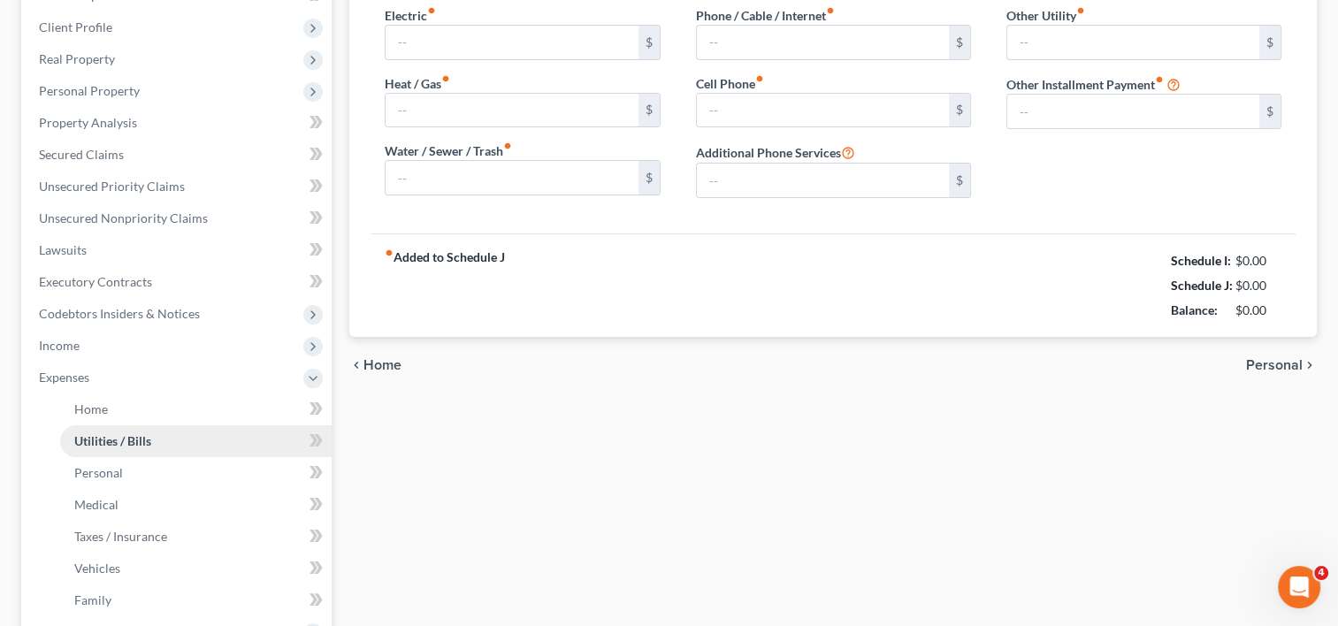
type input "150.00"
type input "40.00"
type input "130.00"
type input "90.00"
type input "118.00"
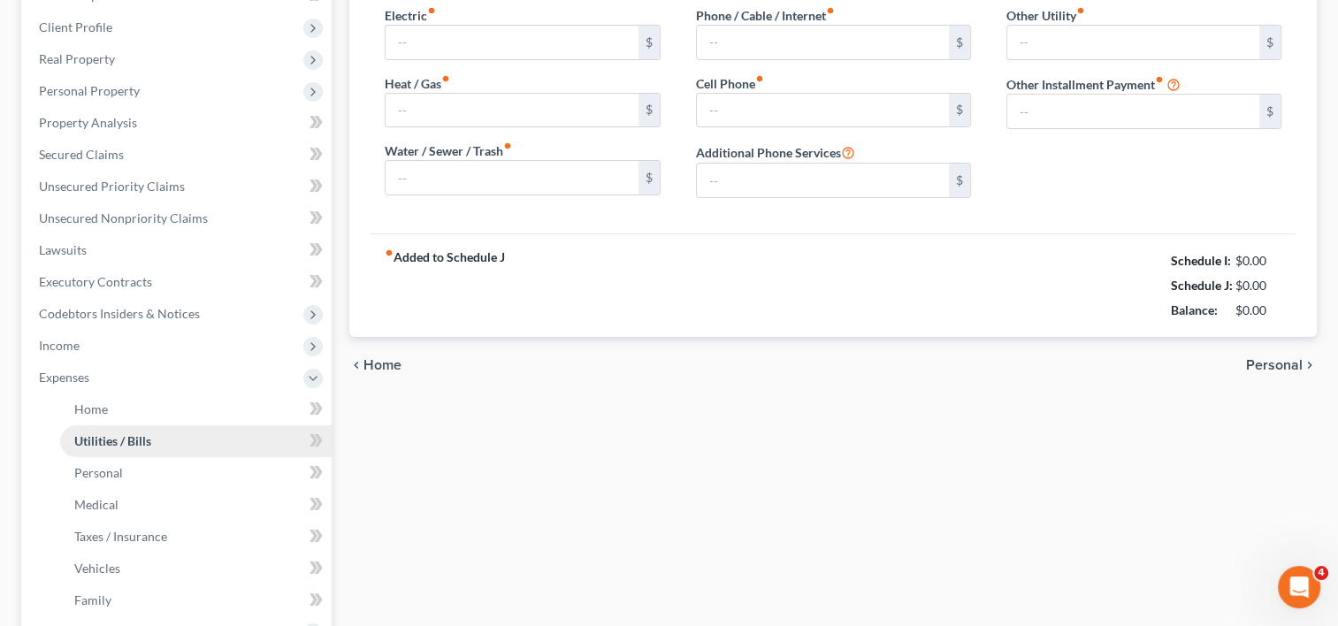
type input "0.00"
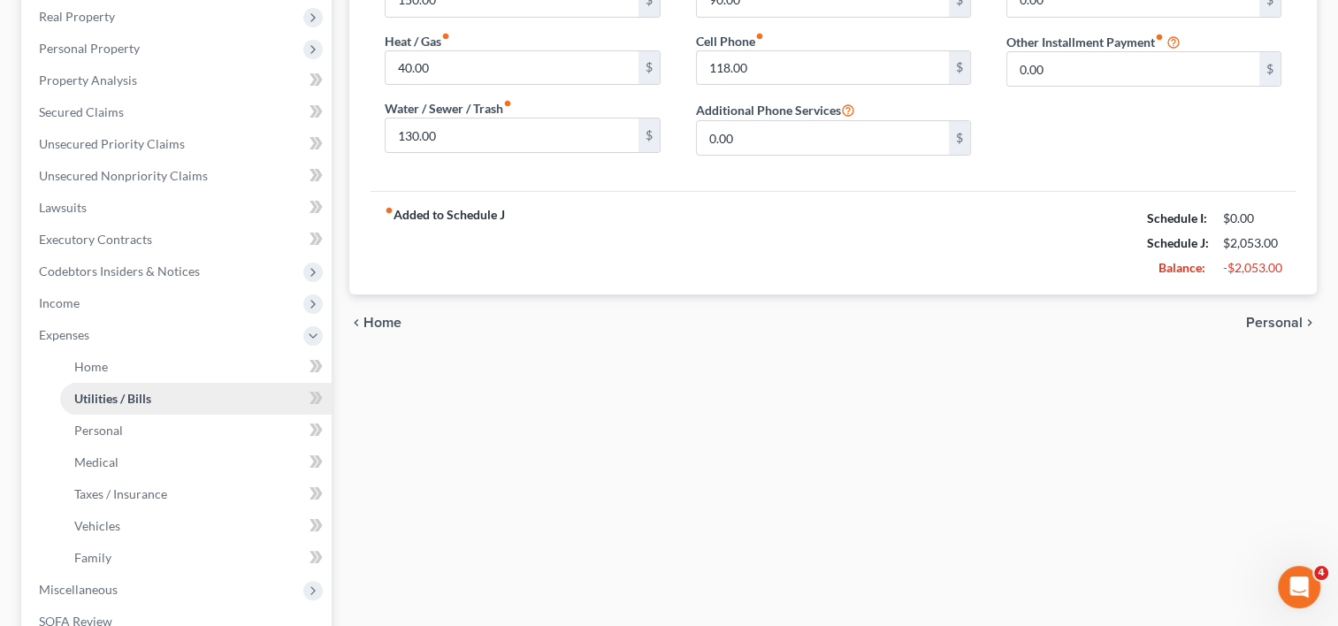
scroll to position [387, 0]
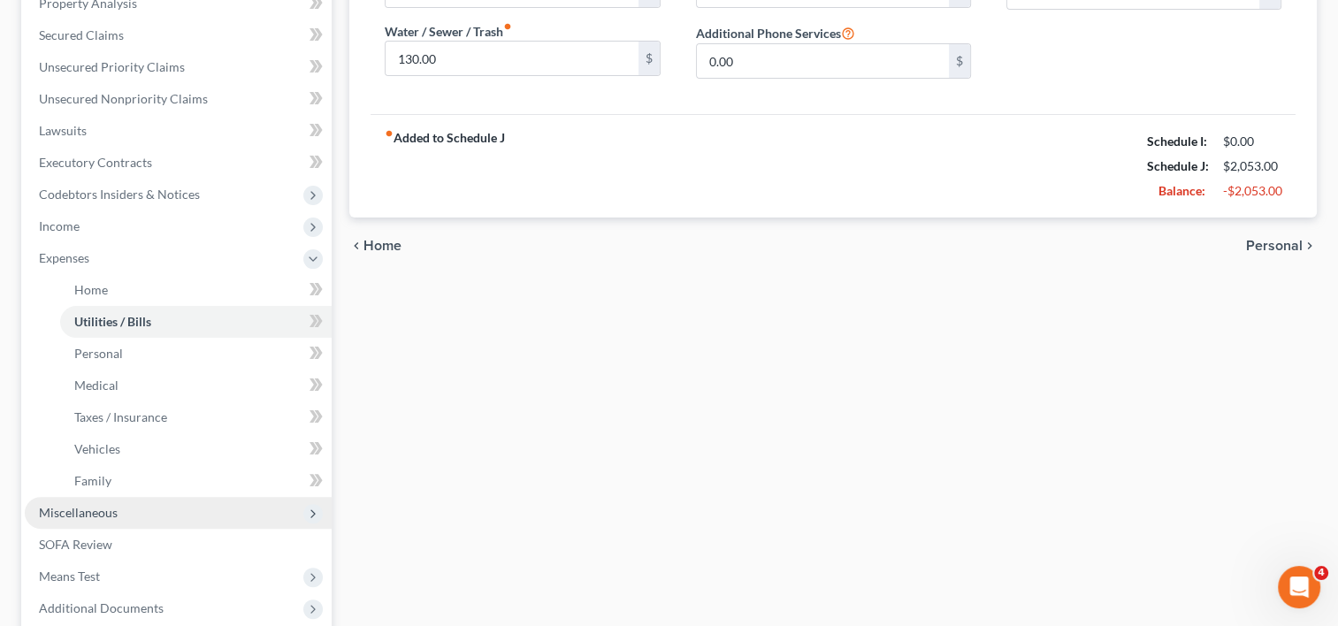
click at [105, 507] on span "Miscellaneous" at bounding box center [78, 512] width 79 height 15
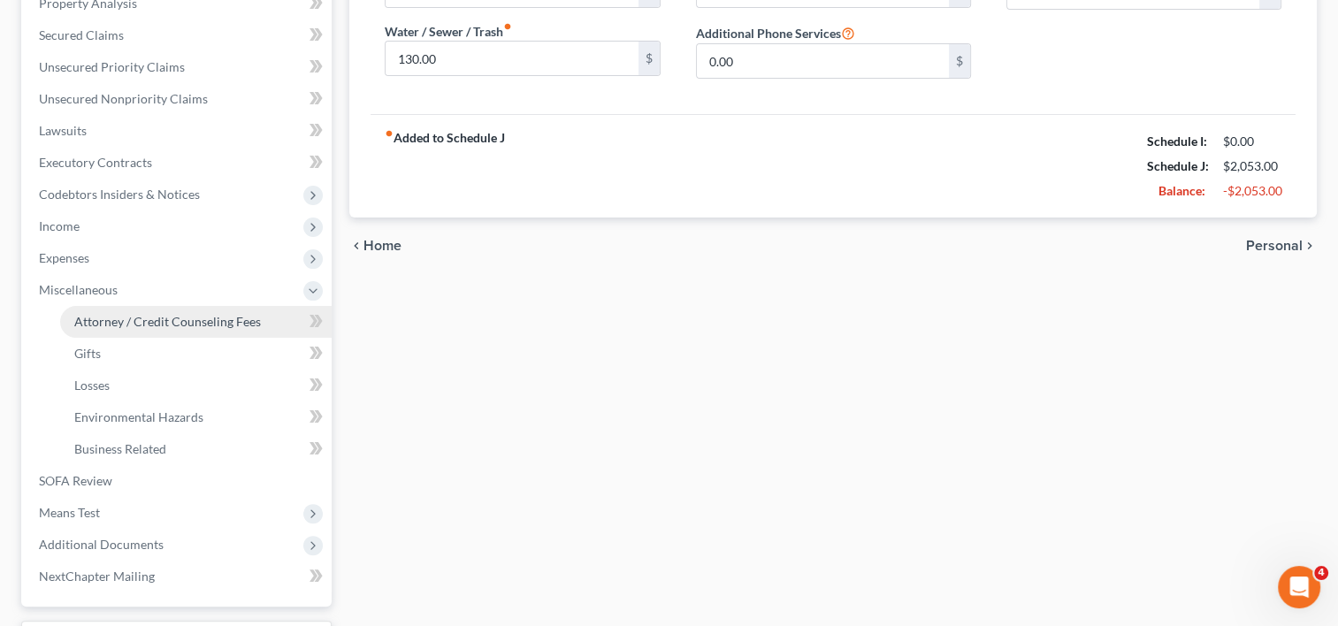
click at [173, 321] on span "Attorney / Credit Counseling Fees" at bounding box center [167, 321] width 187 height 15
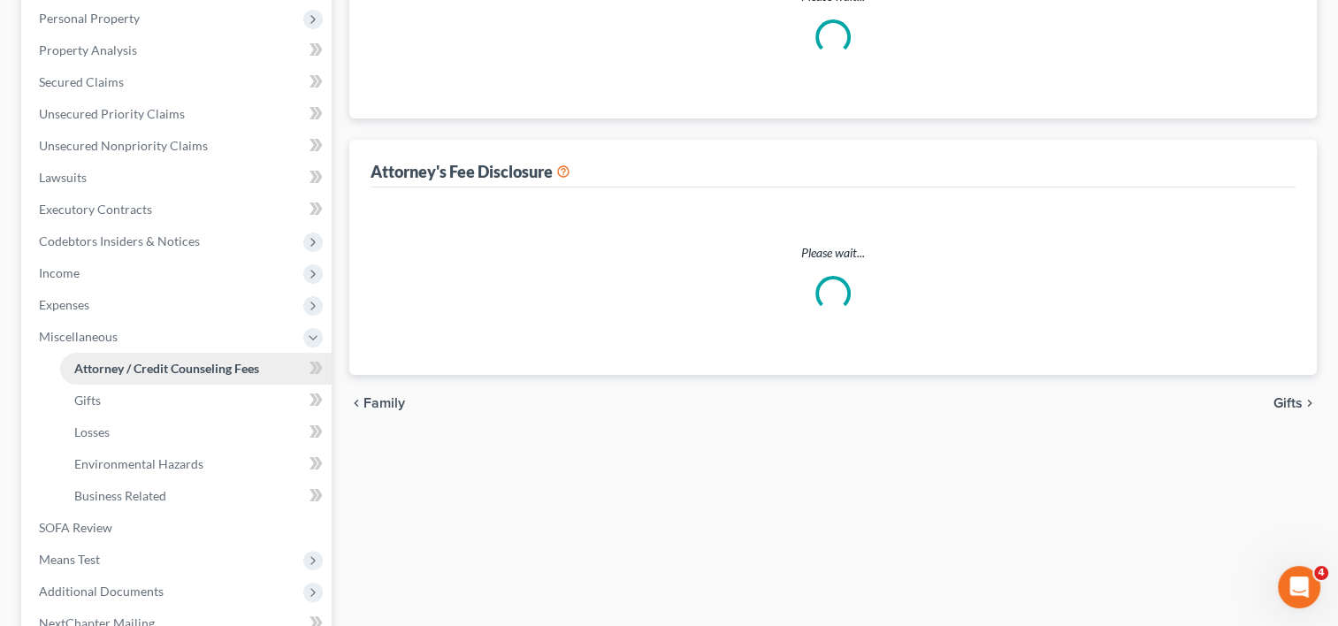
select select "5"
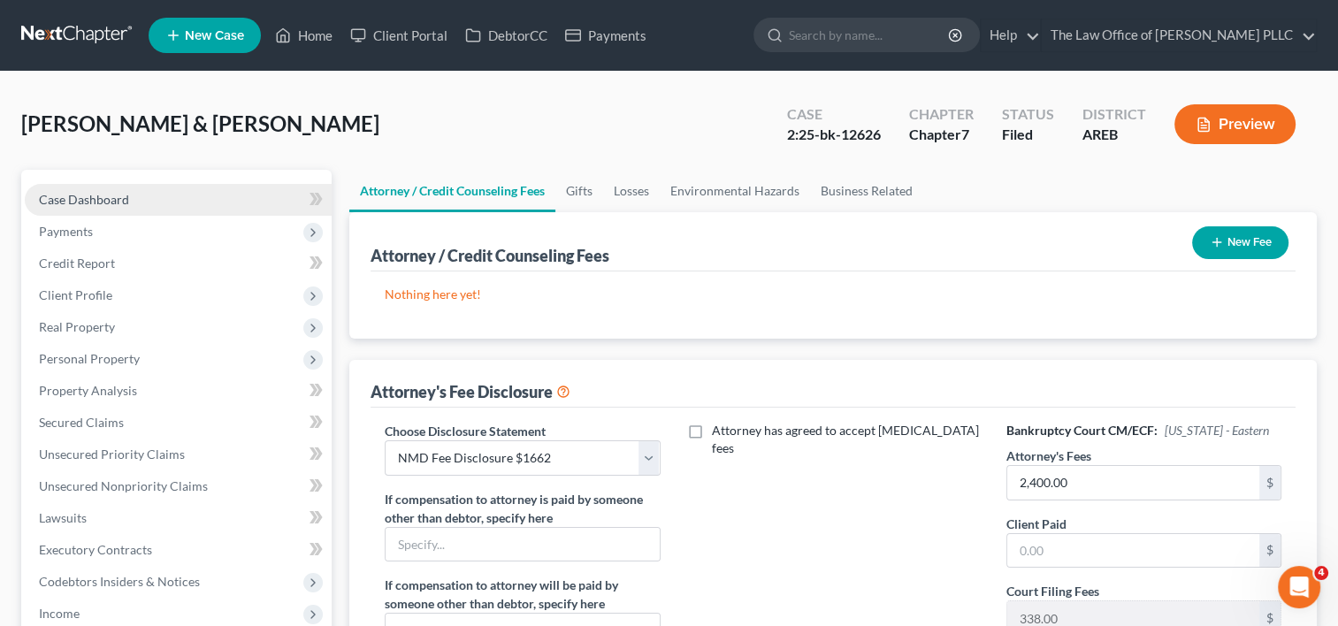
click at [141, 198] on link "Case Dashboard" at bounding box center [178, 200] width 307 height 32
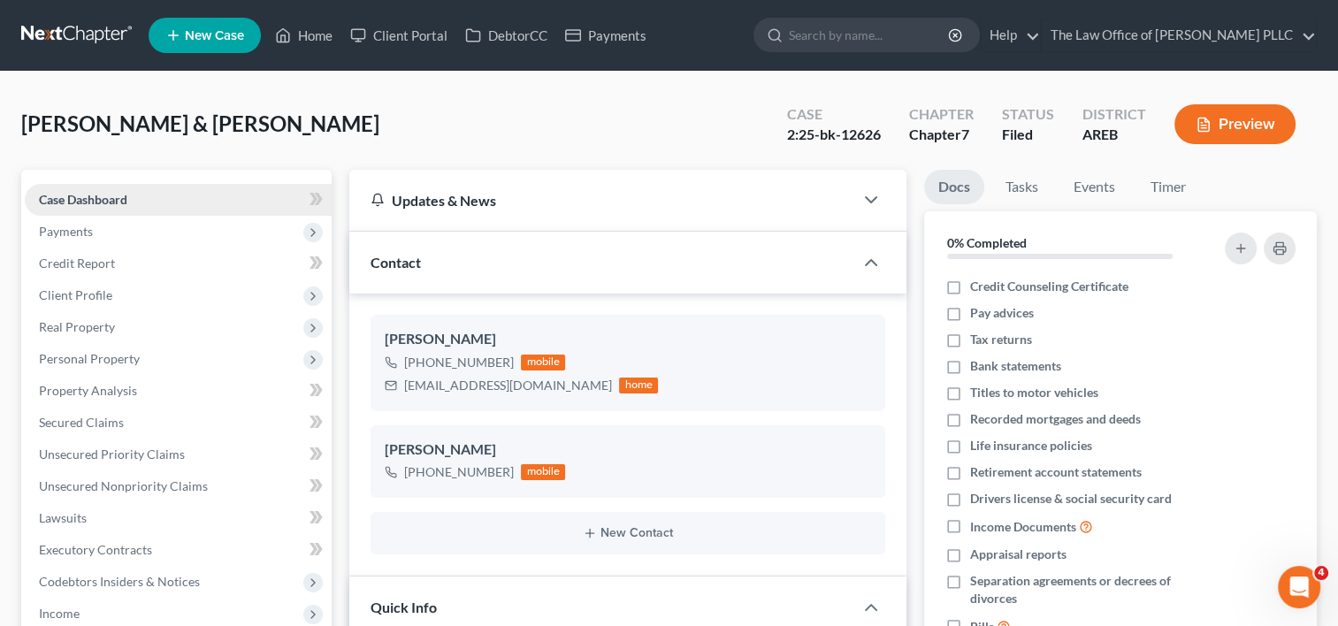
scroll to position [5505, 0]
click at [312, 28] on link "Home" at bounding box center [303, 35] width 75 height 32
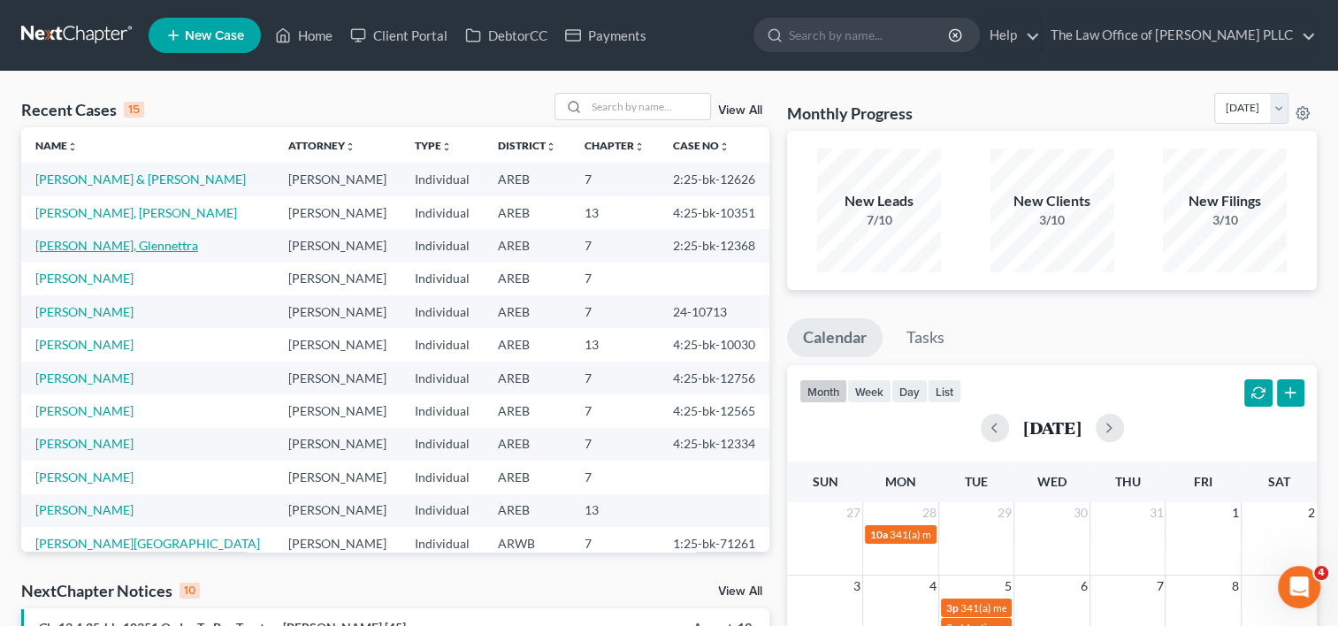
click at [94, 243] on link "[PERSON_NAME], Glennettra" at bounding box center [116, 245] width 163 height 15
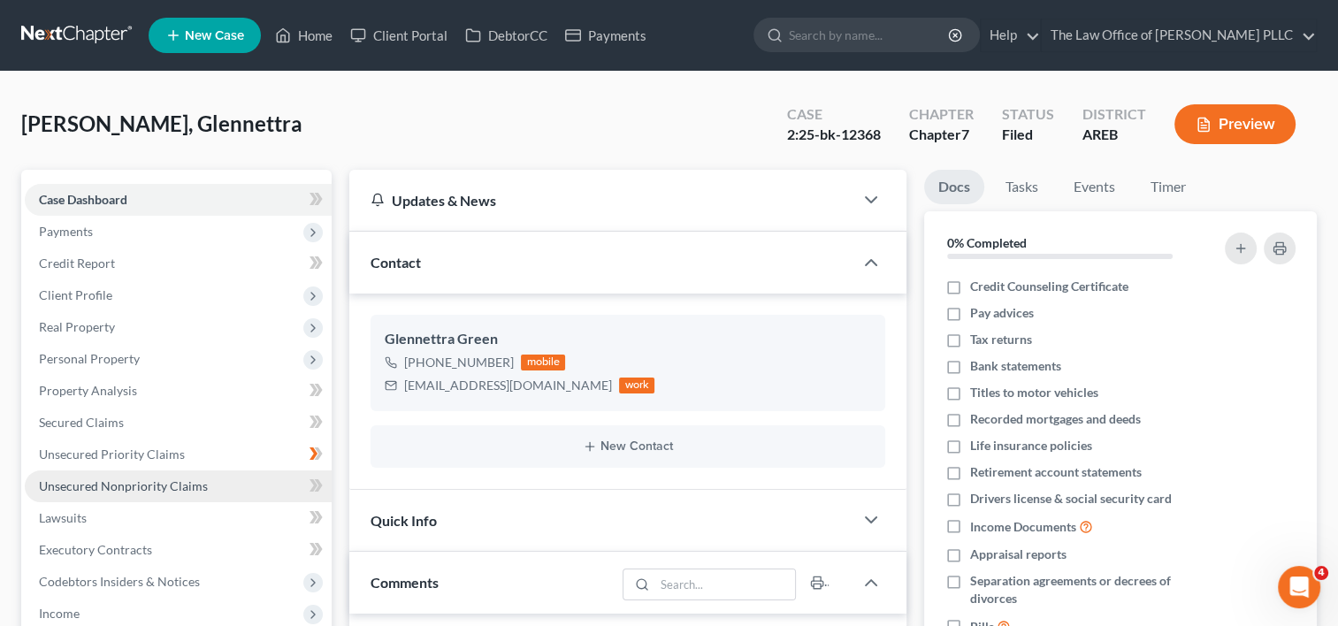
scroll to position [139, 0]
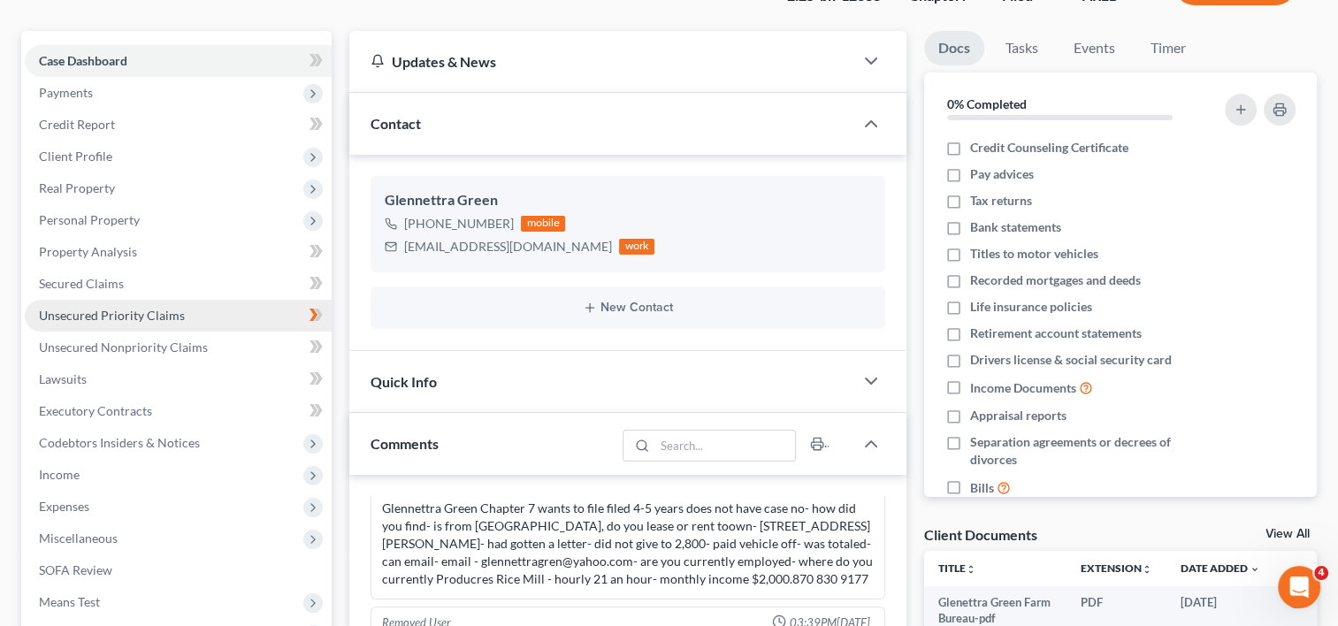
click at [149, 301] on link "Unsecured Priority Claims" at bounding box center [178, 316] width 307 height 32
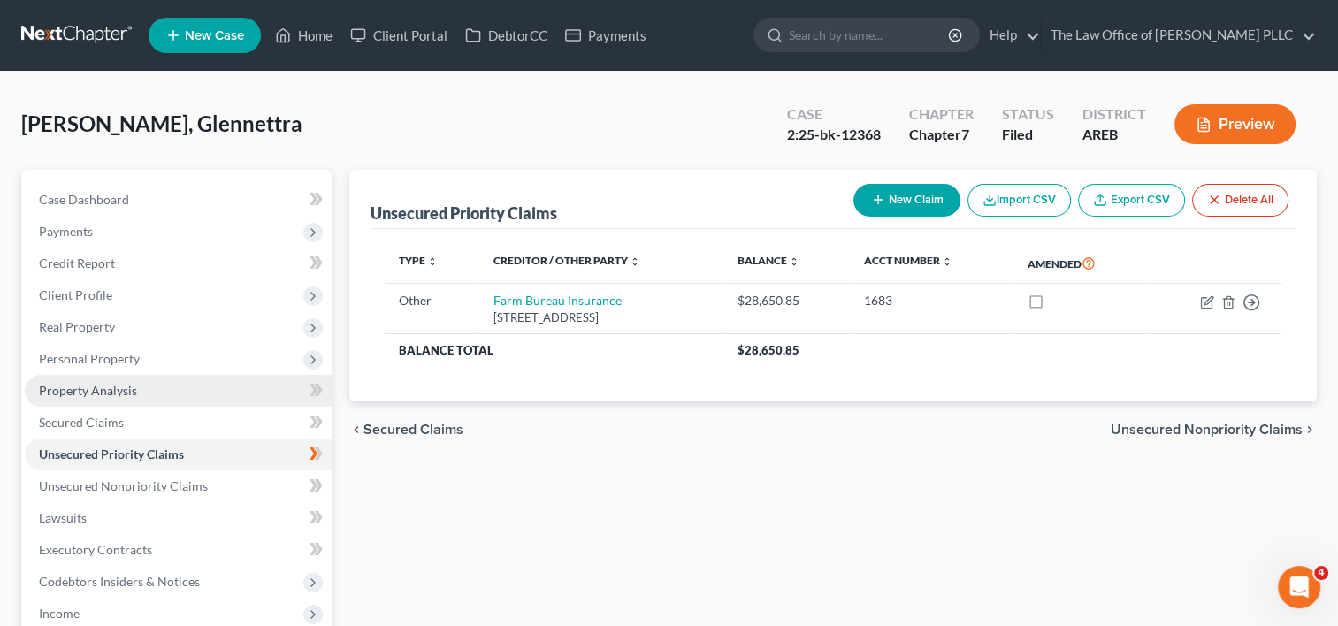
scroll to position [376, 0]
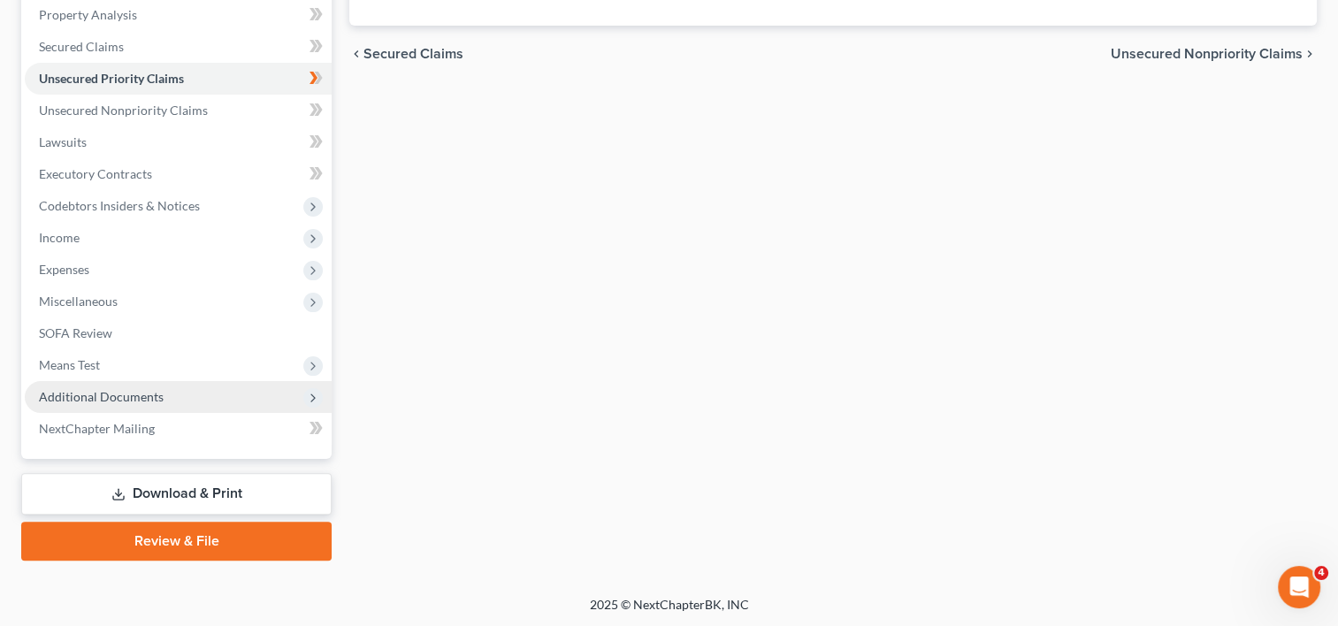
click at [128, 403] on span "Additional Documents" at bounding box center [178, 397] width 307 height 32
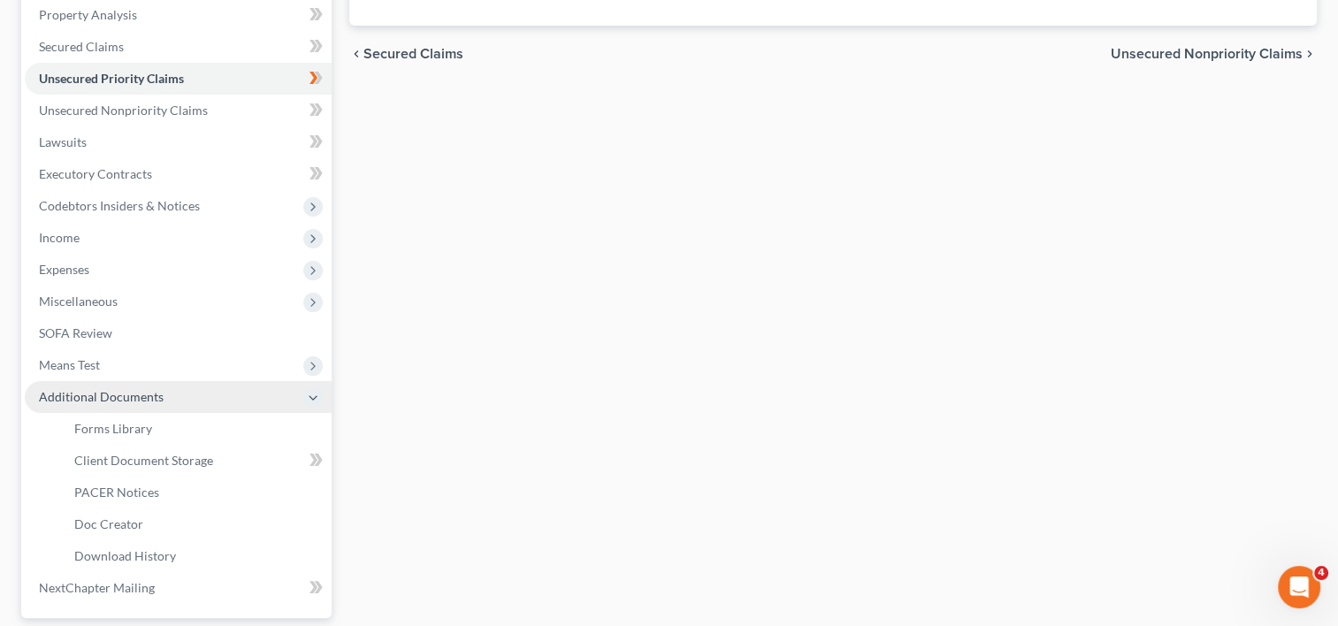
scroll to position [384, 0]
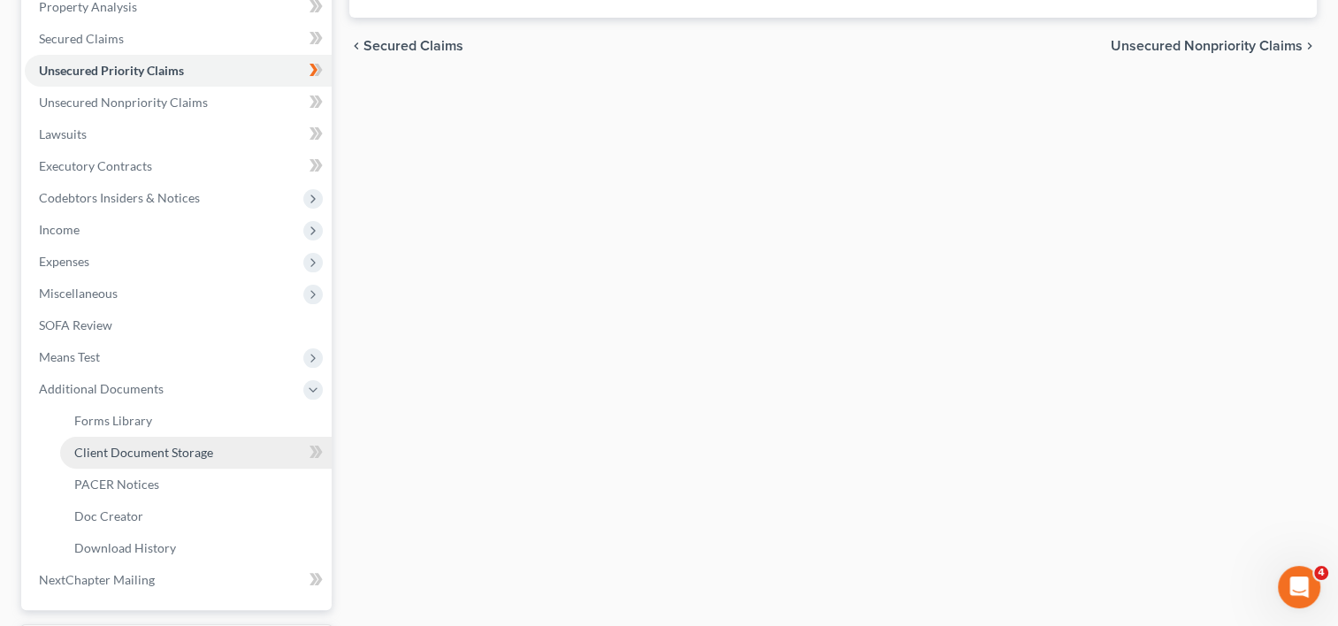
click at [157, 452] on span "Client Document Storage" at bounding box center [143, 452] width 139 height 15
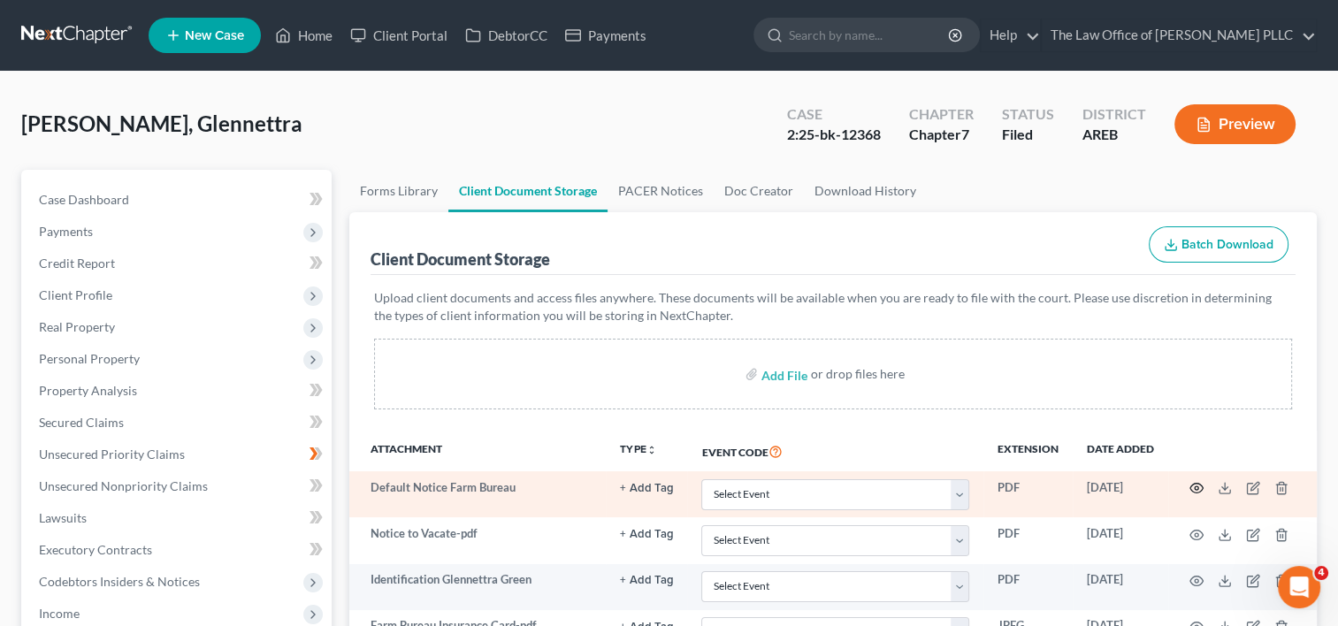
click at [1198, 479] on td at bounding box center [1242, 494] width 149 height 46
click at [1194, 486] on icon "button" at bounding box center [1196, 488] width 14 height 14
